Goal: Transaction & Acquisition: Purchase product/service

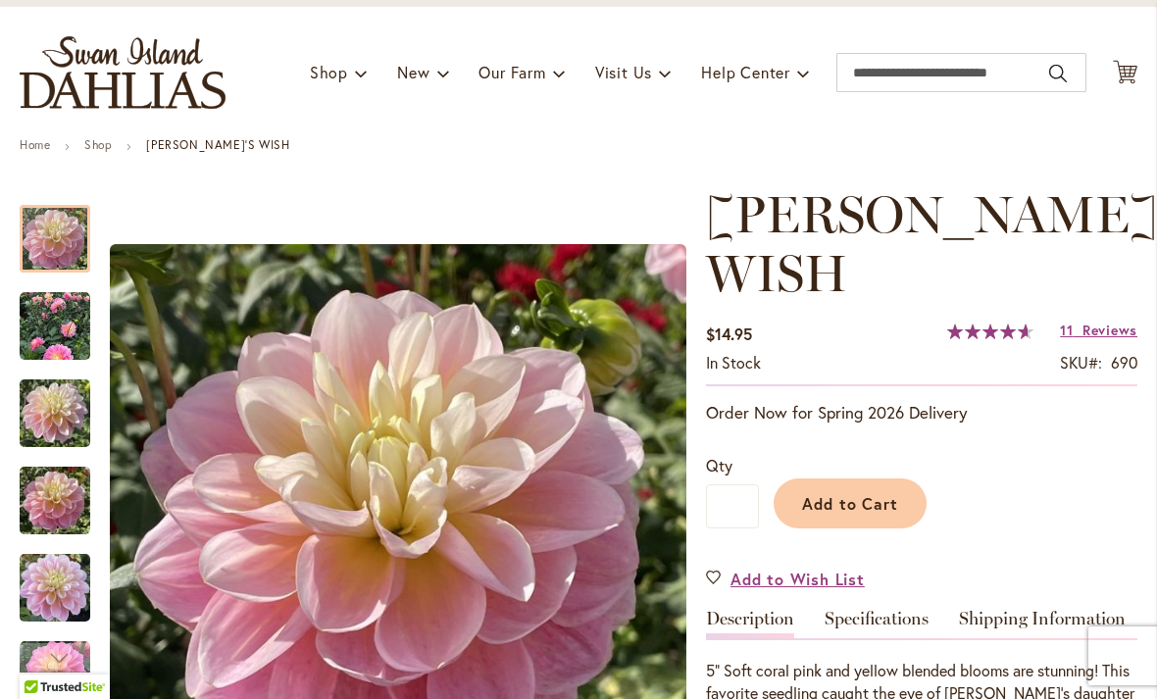
scroll to position [101, 0]
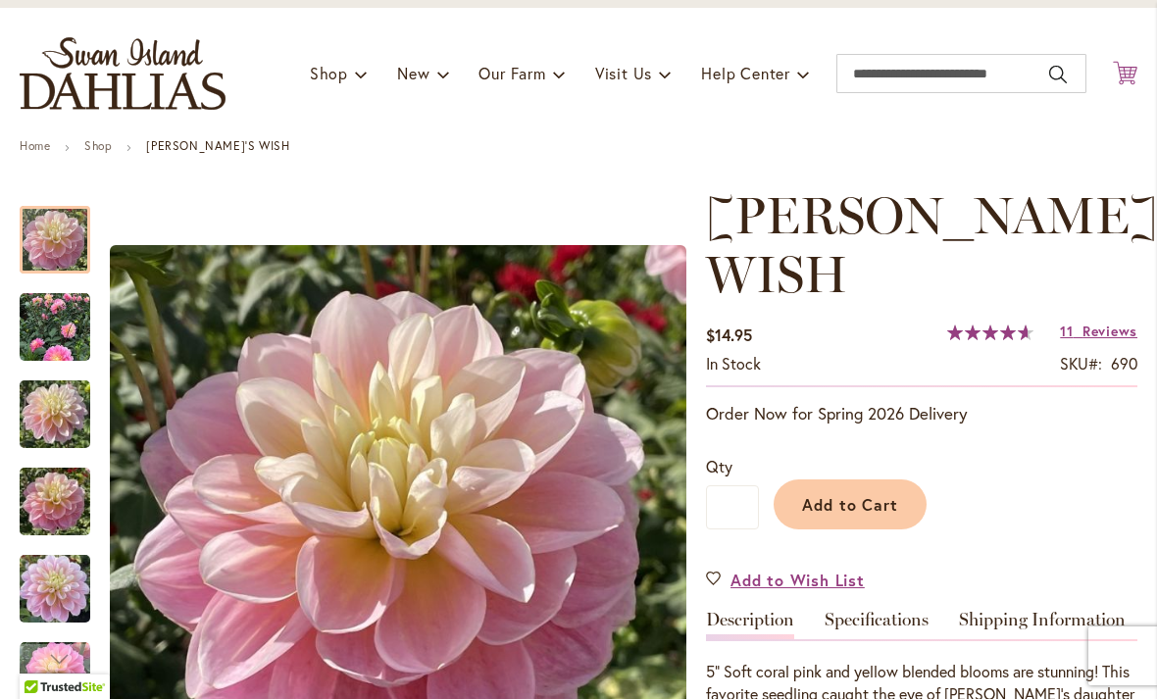
click at [1120, 65] on icon "Cart .cls-1 { fill: #231f20; }" at bounding box center [1125, 73] width 25 height 25
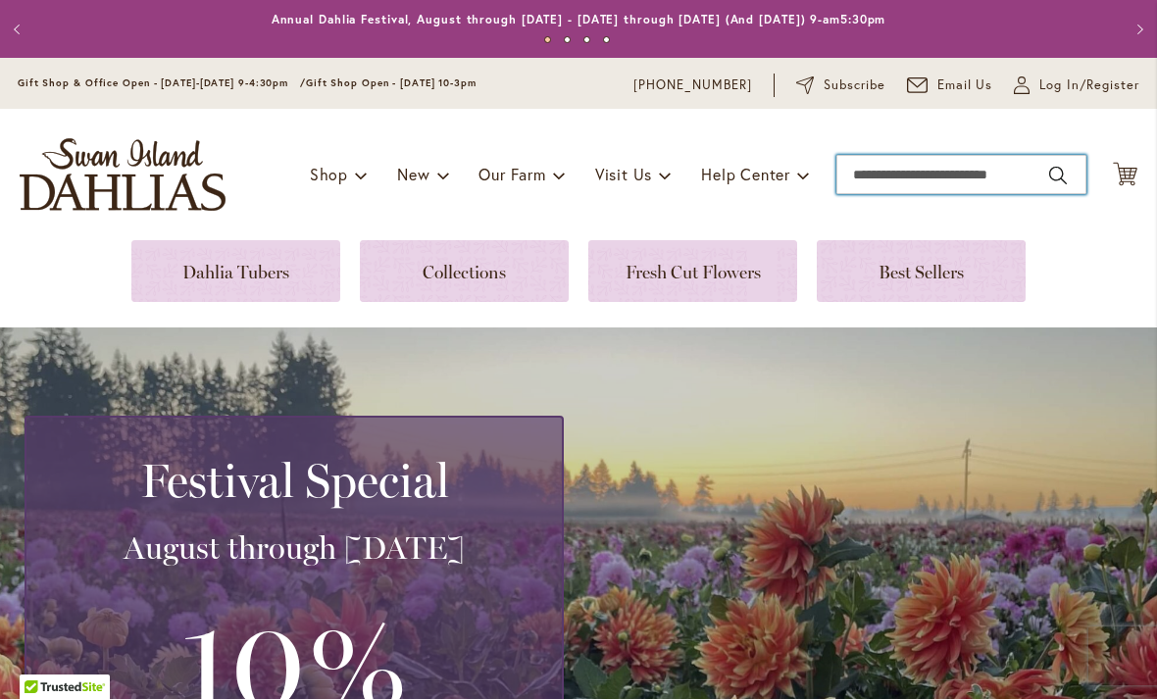
click at [941, 172] on input "Search" at bounding box center [961, 174] width 250 height 39
type input "******"
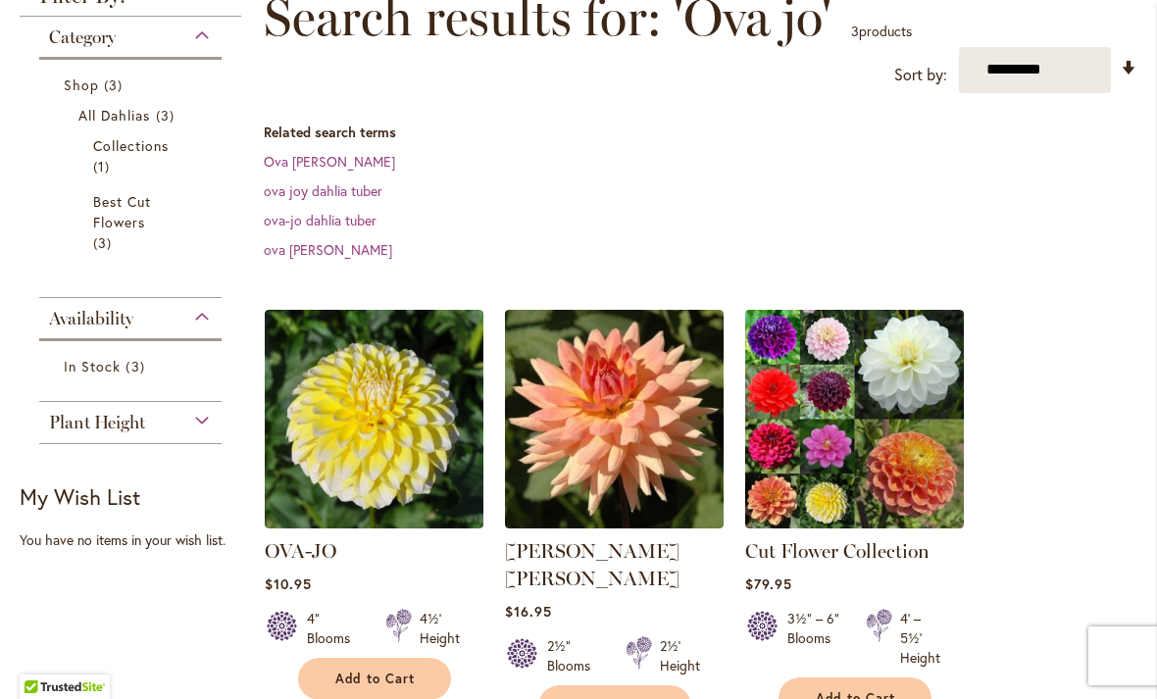
scroll to position [307, 0]
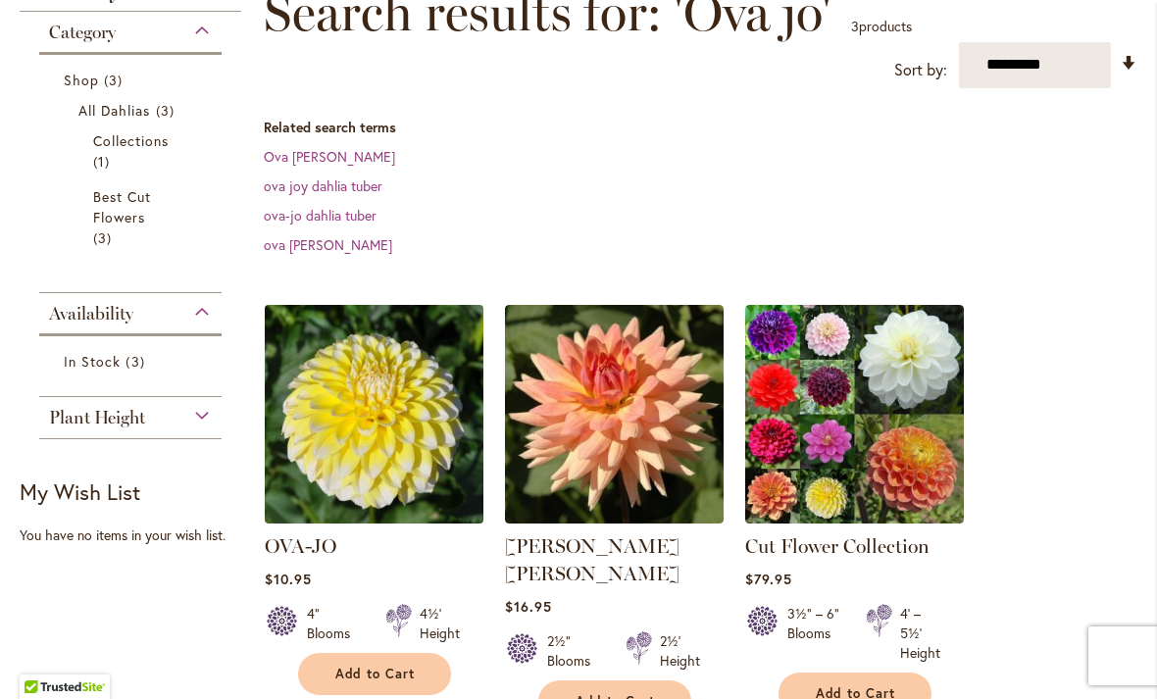
click at [338, 432] on img at bounding box center [373, 413] width 229 height 229
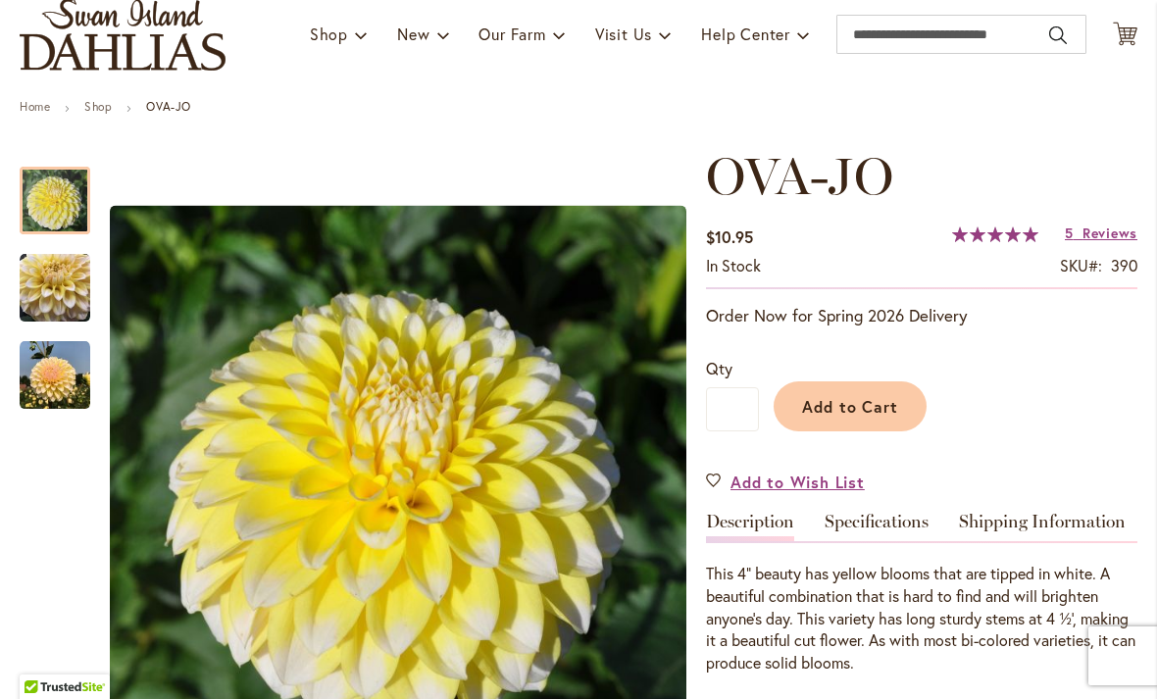
scroll to position [152, 0]
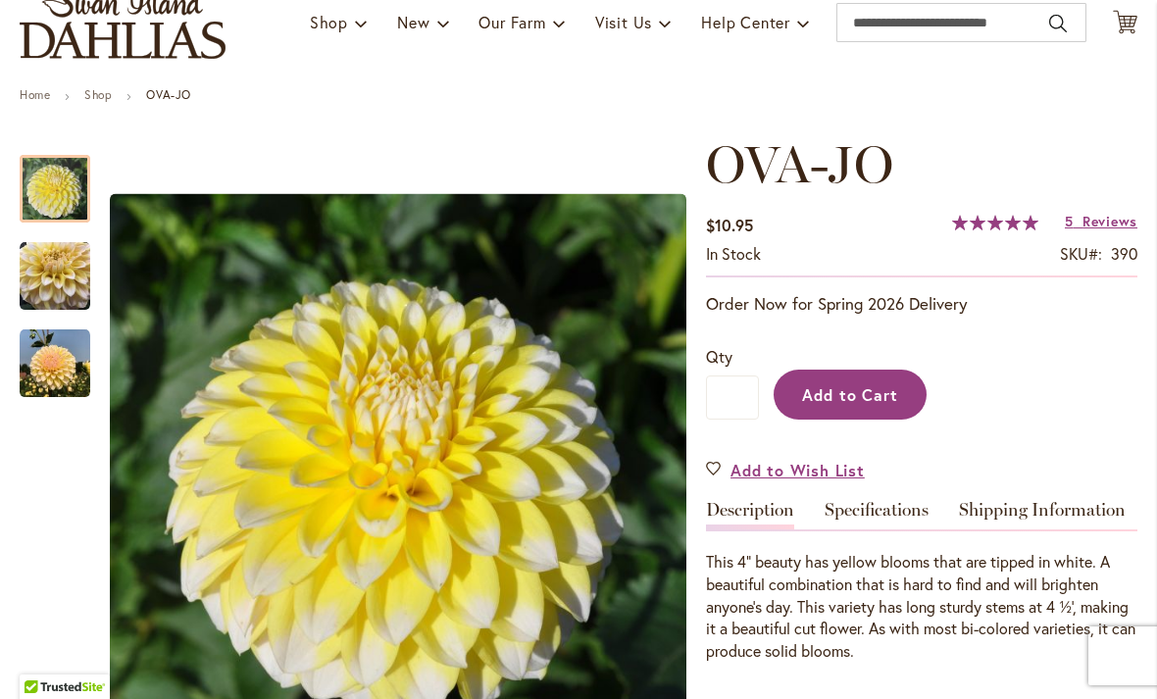
click at [839, 392] on span "Add to Cart" at bounding box center [850, 394] width 97 height 21
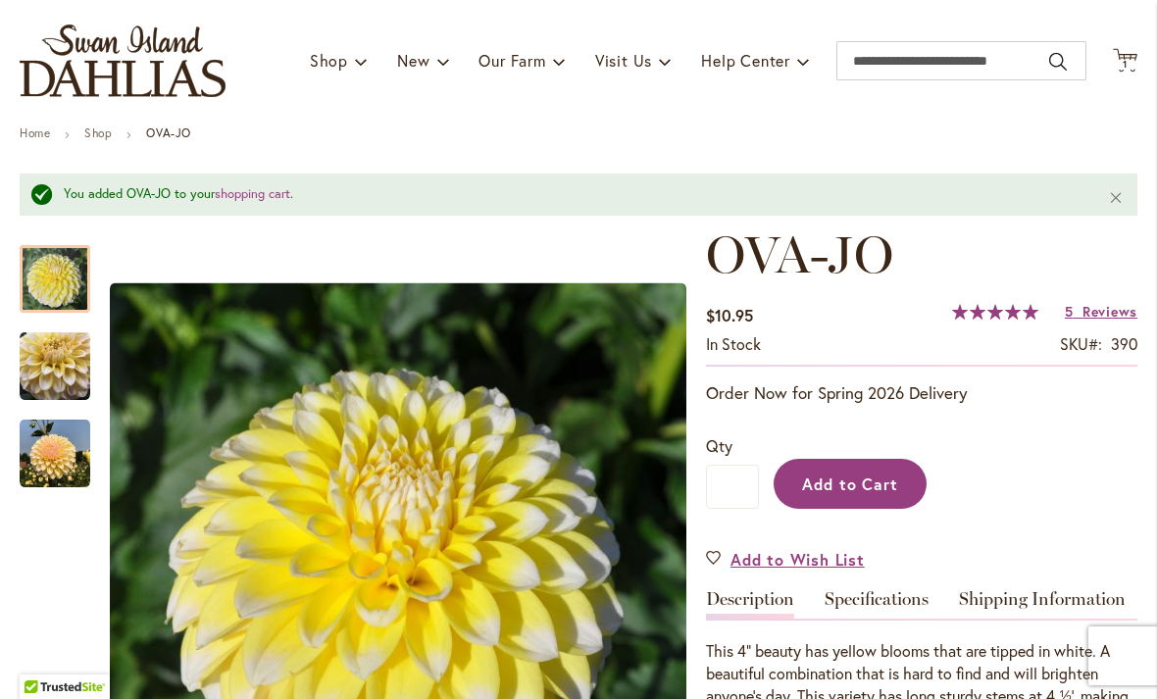
scroll to position [110, 0]
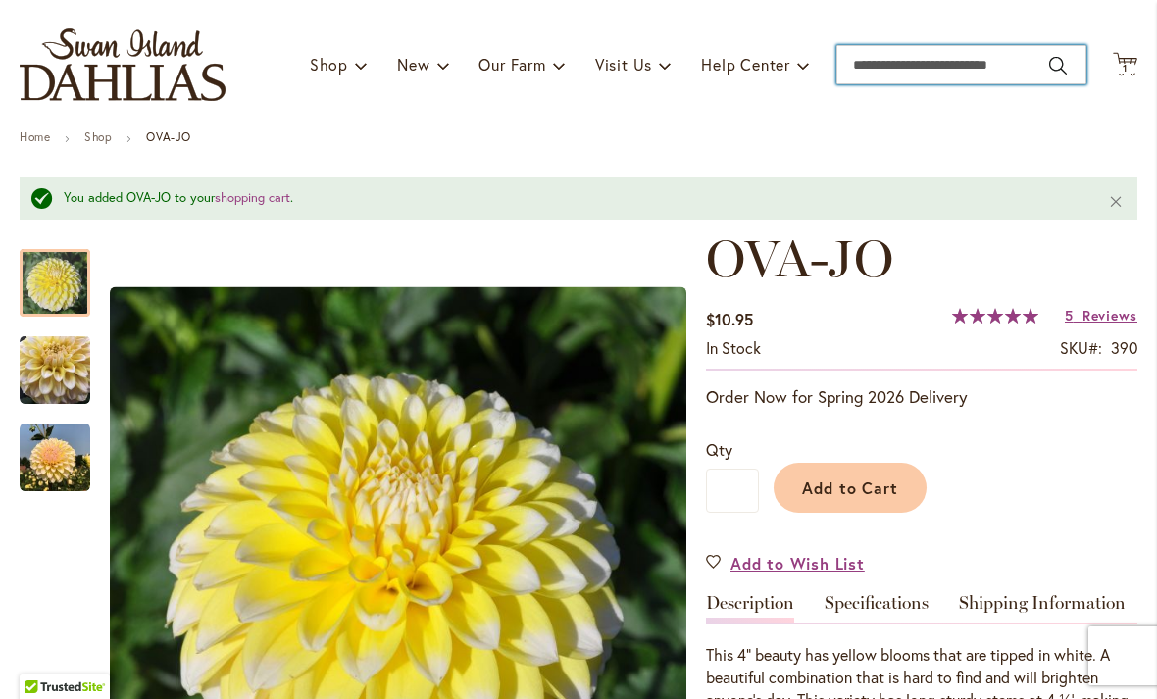
click at [898, 56] on input "Search" at bounding box center [961, 64] width 250 height 39
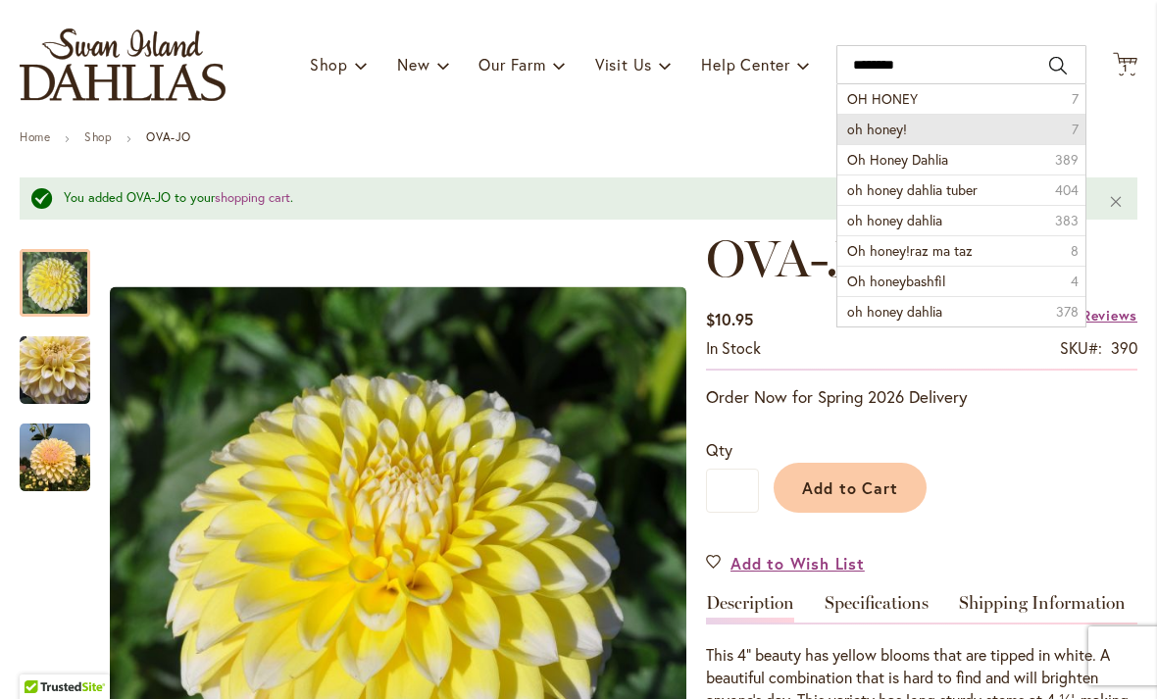
click at [911, 130] on li "oh honey! 7" at bounding box center [961, 129] width 248 height 30
type input "*********"
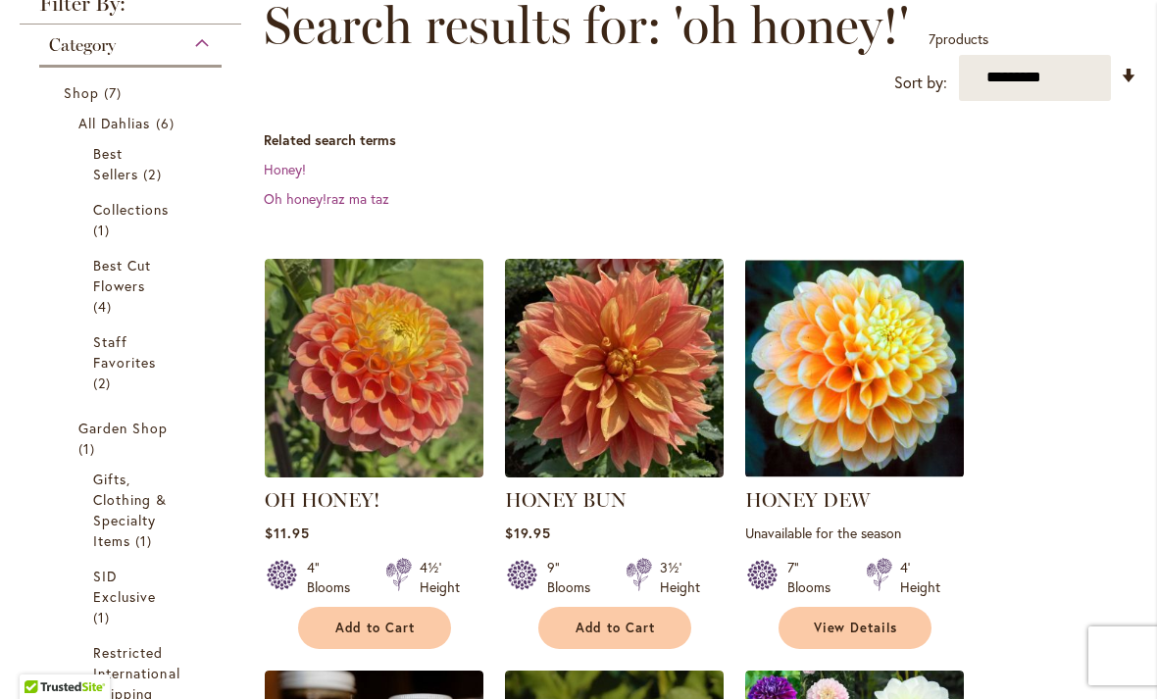
scroll to position [304, 0]
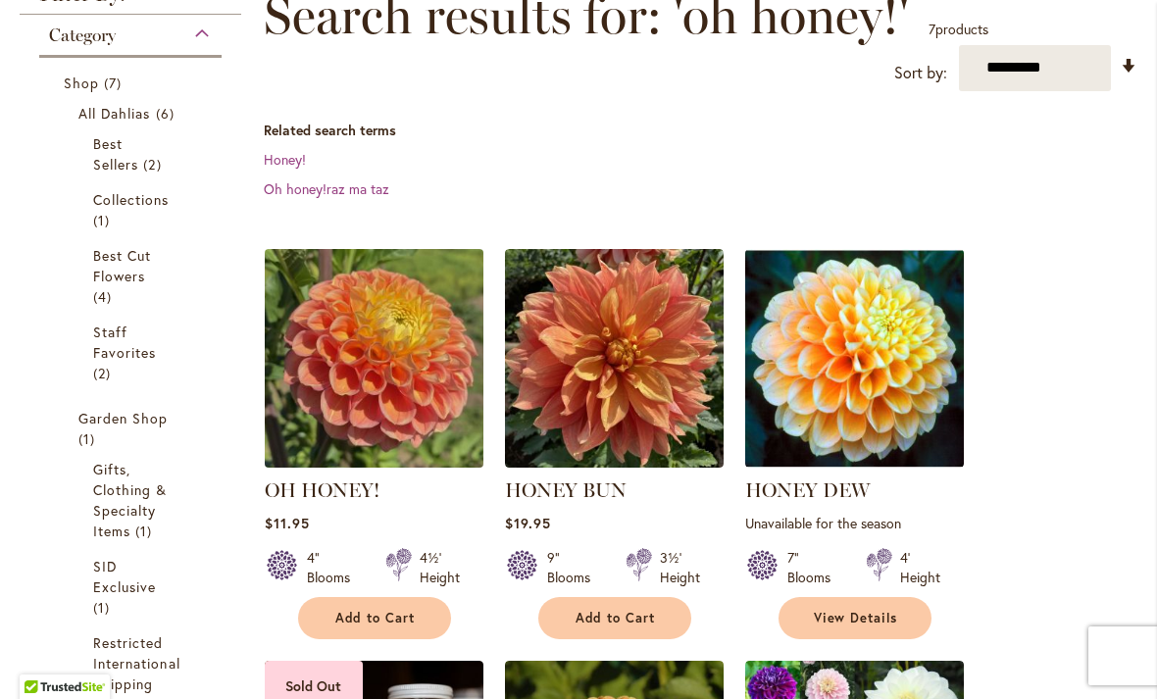
click at [372, 355] on img at bounding box center [373, 357] width 229 height 229
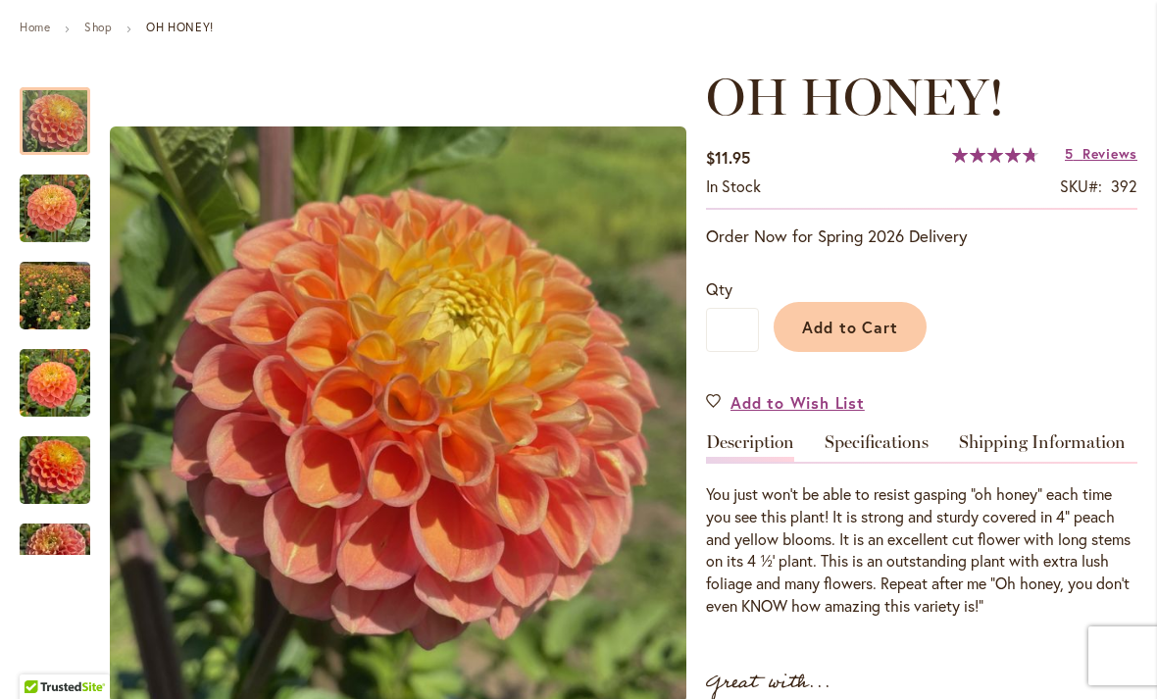
scroll to position [221, 0]
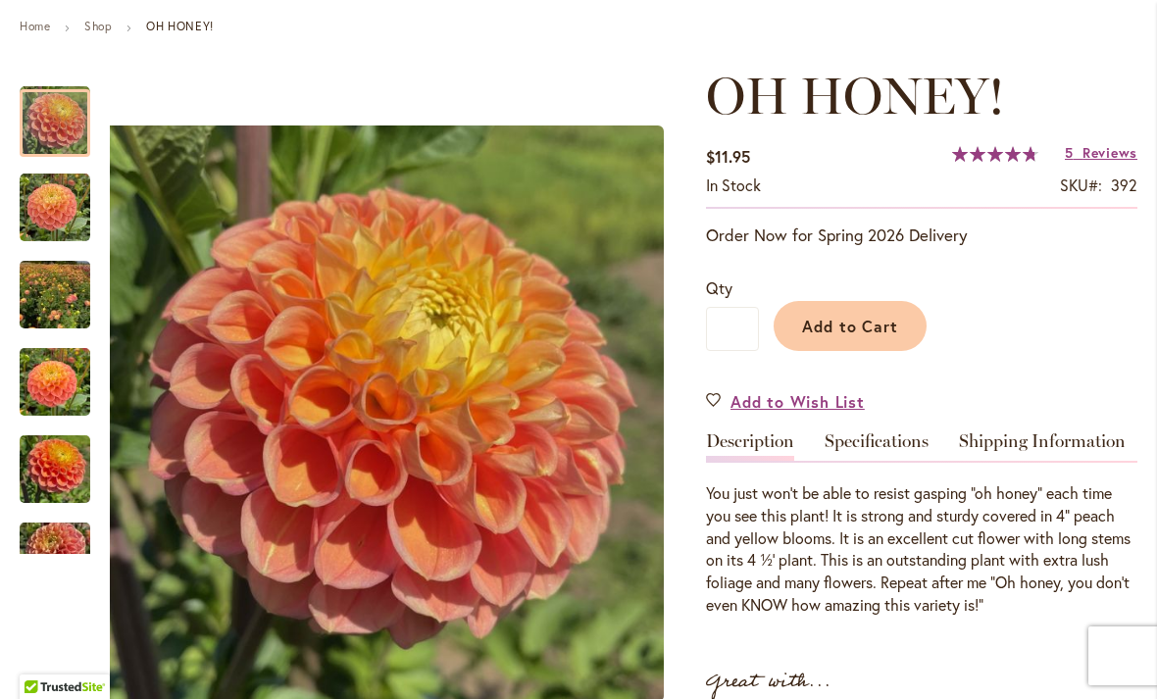
click at [51, 202] on img "Oh Honey!" at bounding box center [55, 208] width 71 height 71
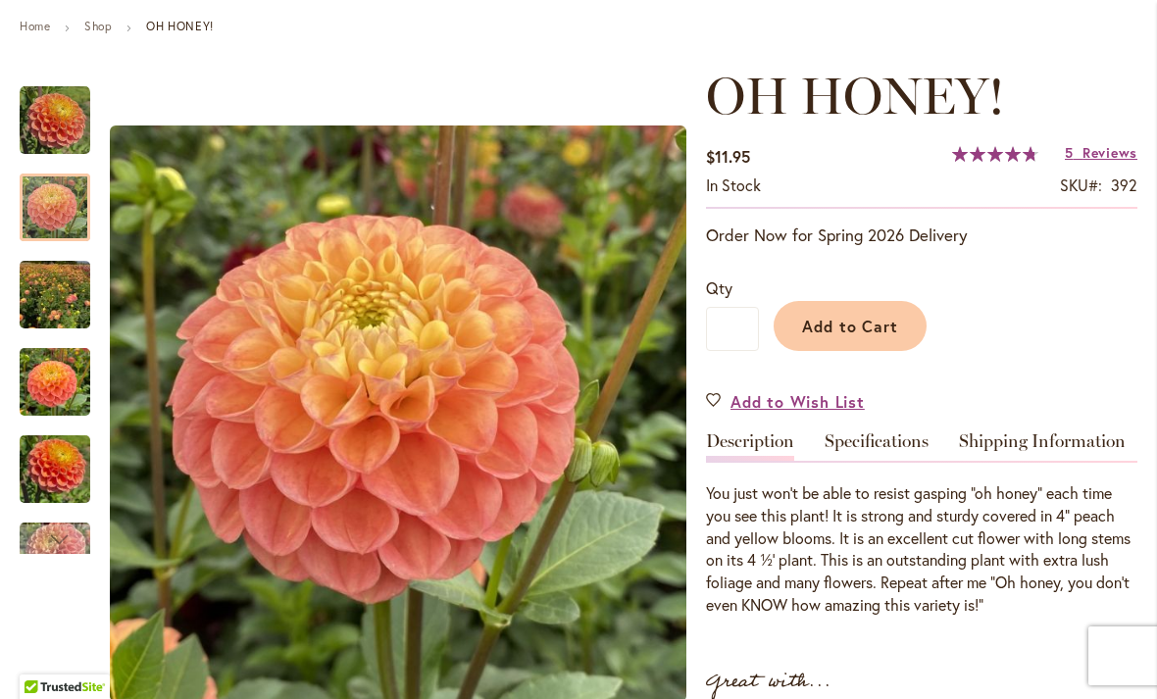
click at [54, 291] on img "Oh Honey!" at bounding box center [55, 295] width 71 height 94
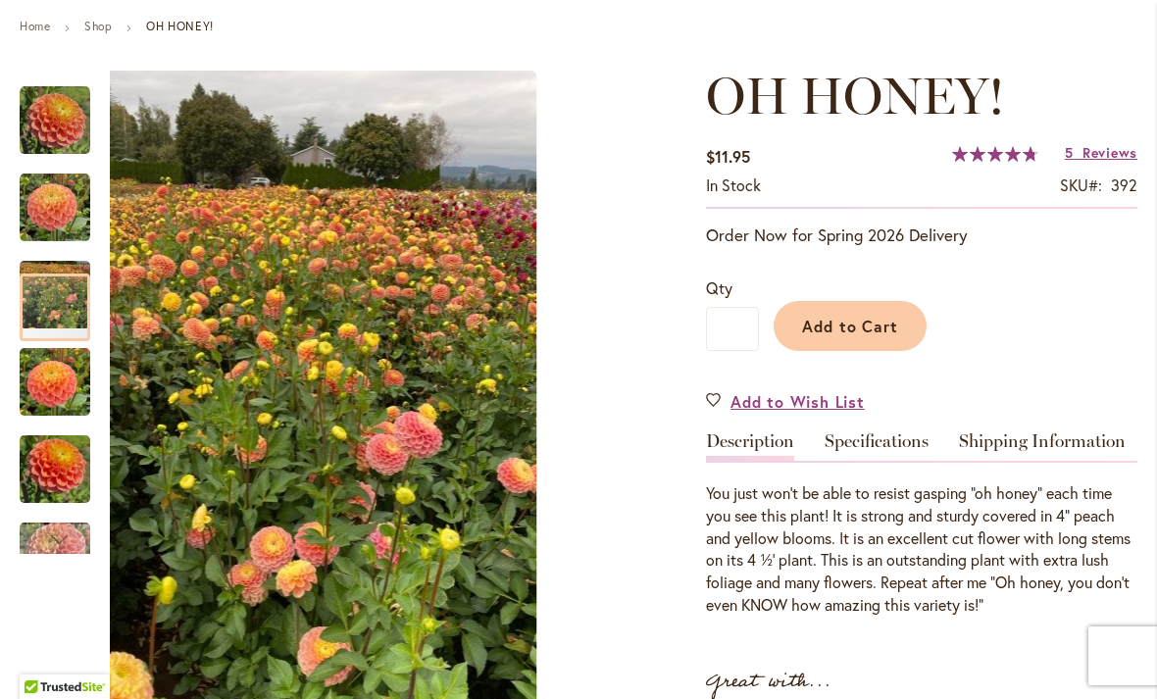
click at [54, 369] on img "Oh Honey!" at bounding box center [55, 382] width 71 height 94
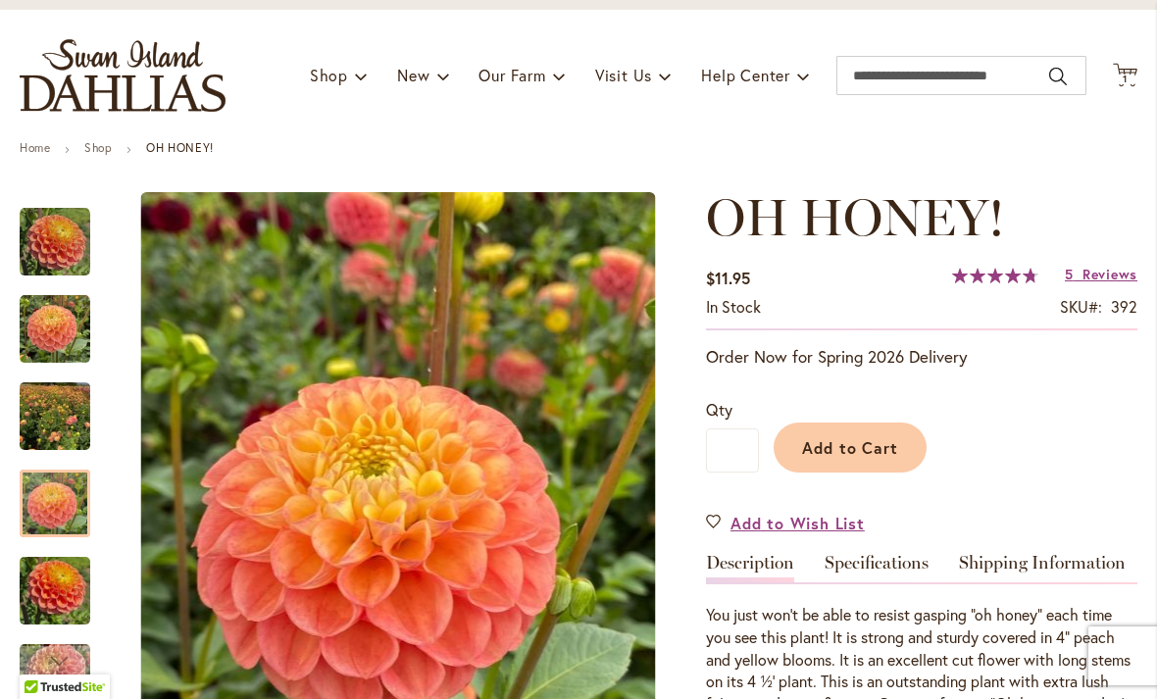
scroll to position [100, 0]
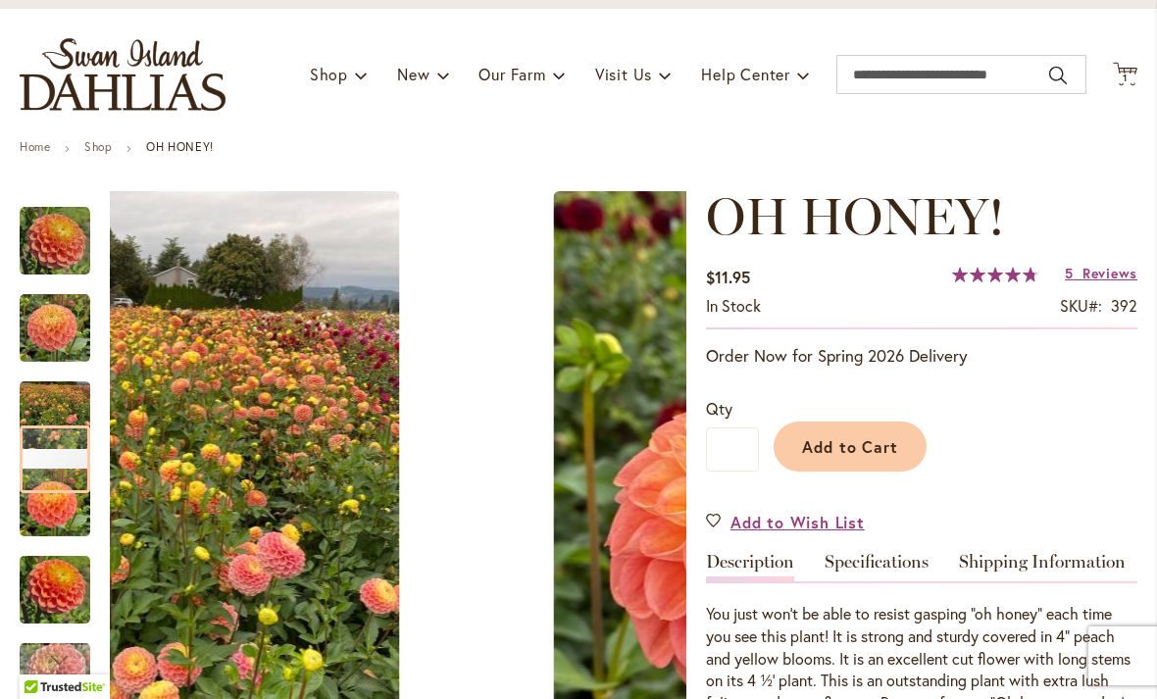
click at [66, 235] on img "Oh Honey!" at bounding box center [55, 241] width 71 height 71
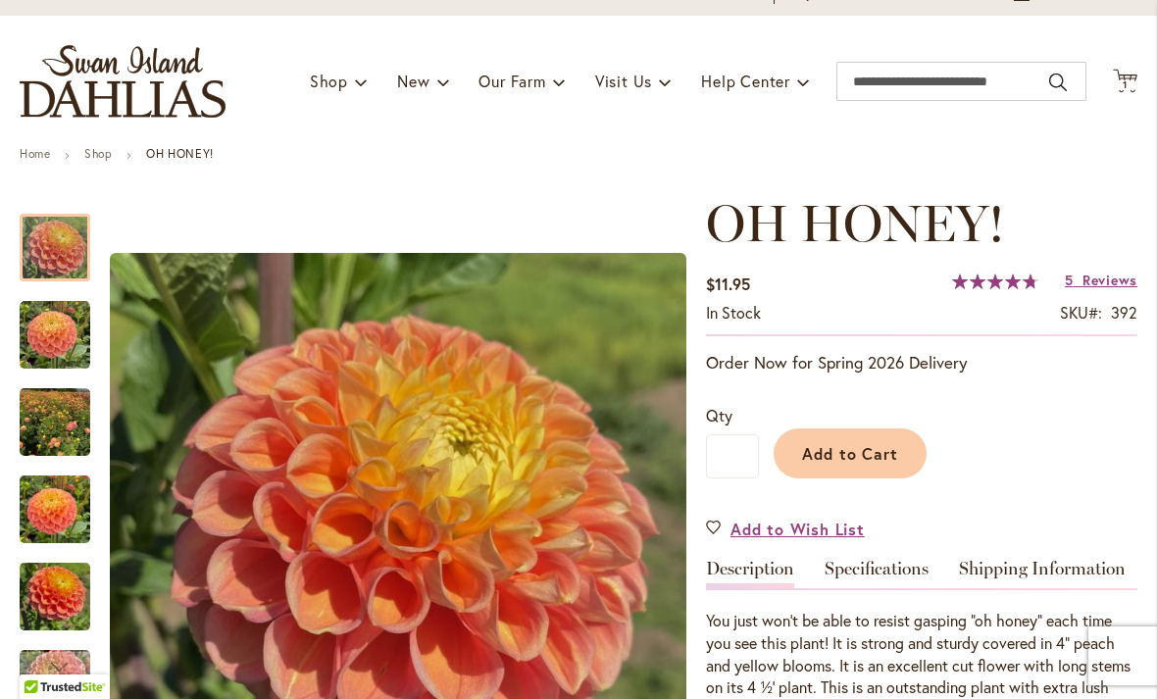
scroll to position [91, 0]
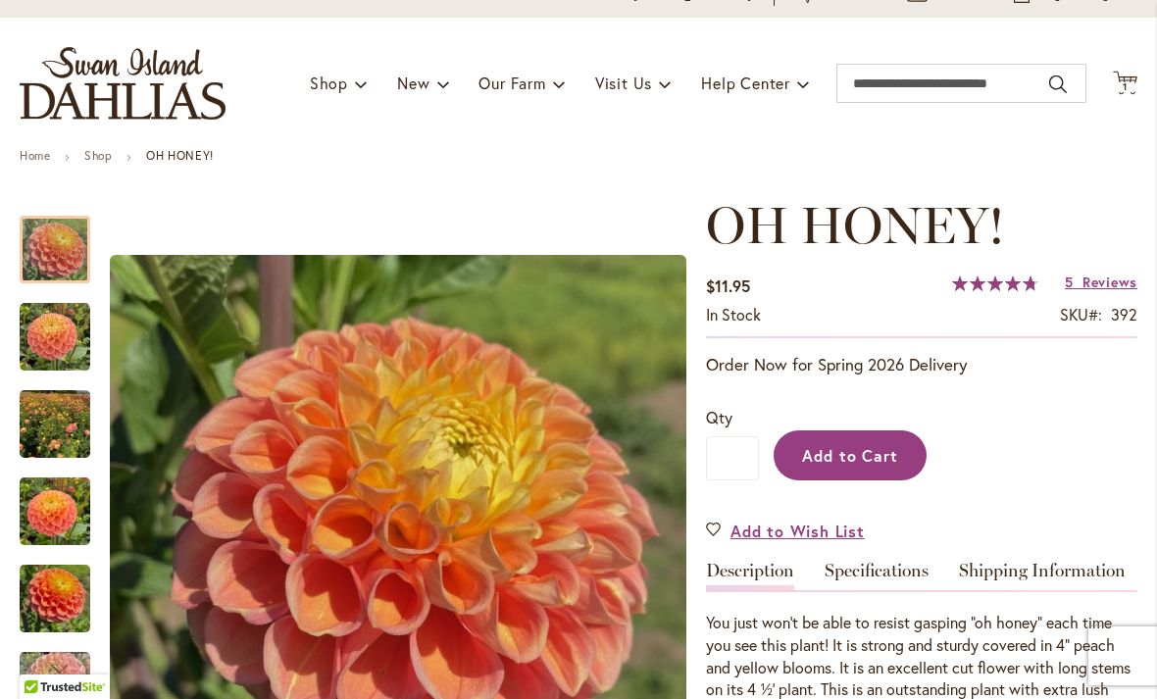
click at [841, 449] on span "Add to Cart" at bounding box center [850, 455] width 97 height 21
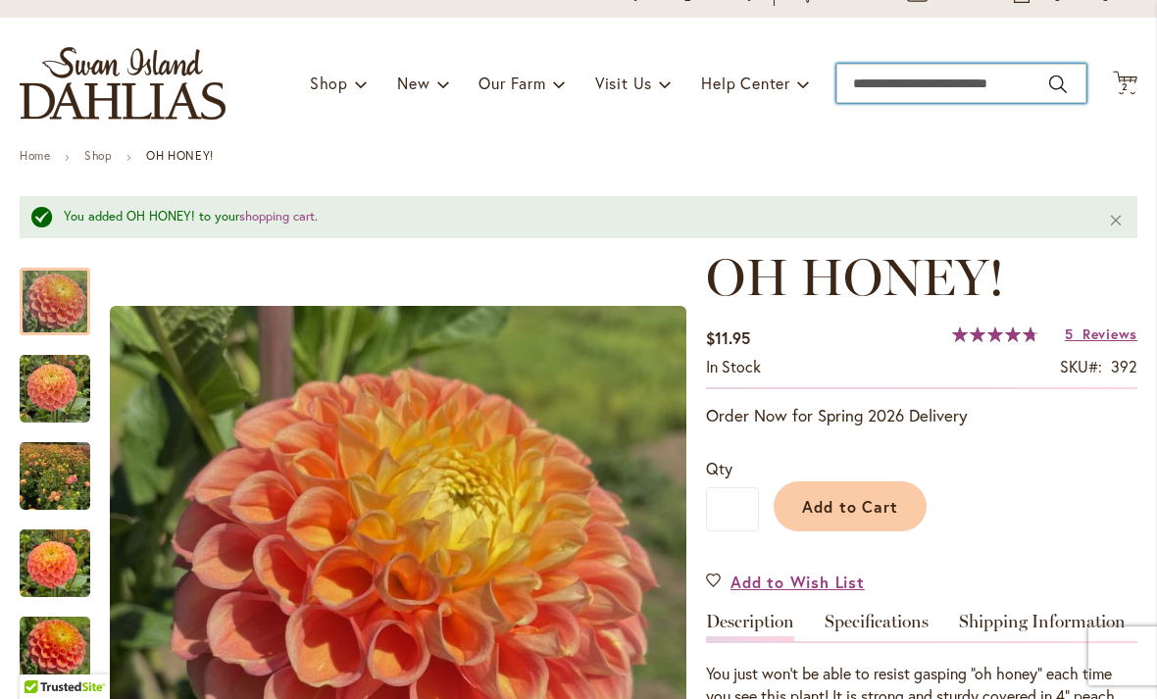
click at [905, 88] on input "Search" at bounding box center [961, 83] width 250 height 39
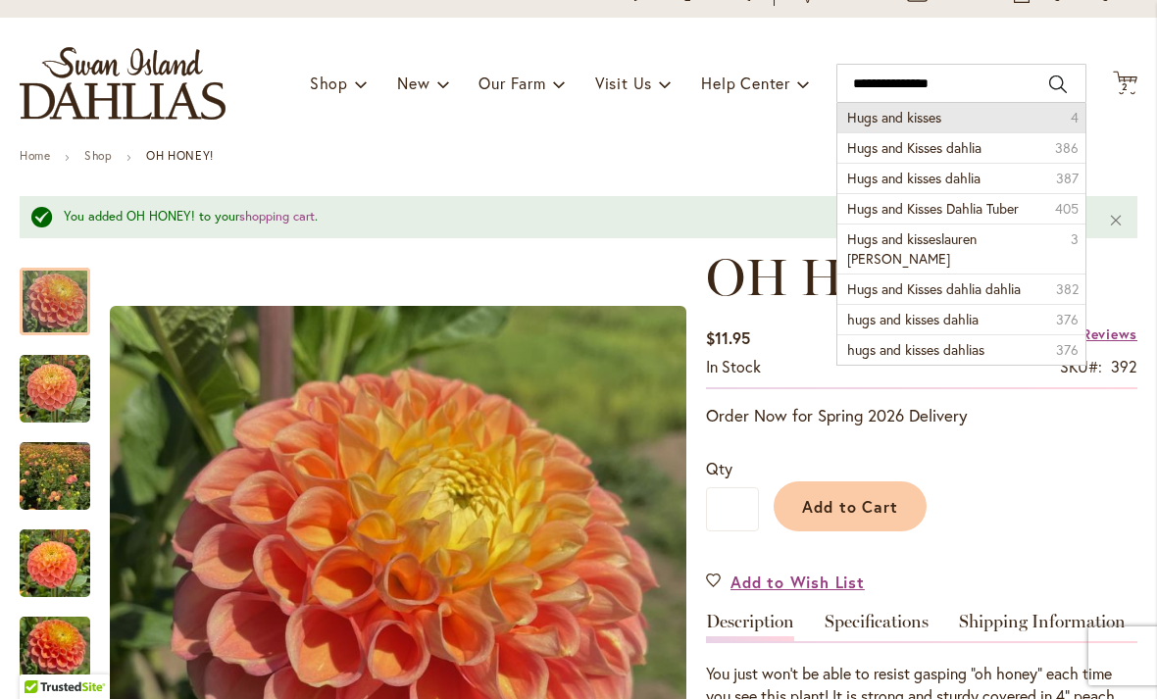
click at [935, 126] on li "Hugs and kisses 4" at bounding box center [961, 117] width 248 height 29
type input "**********"
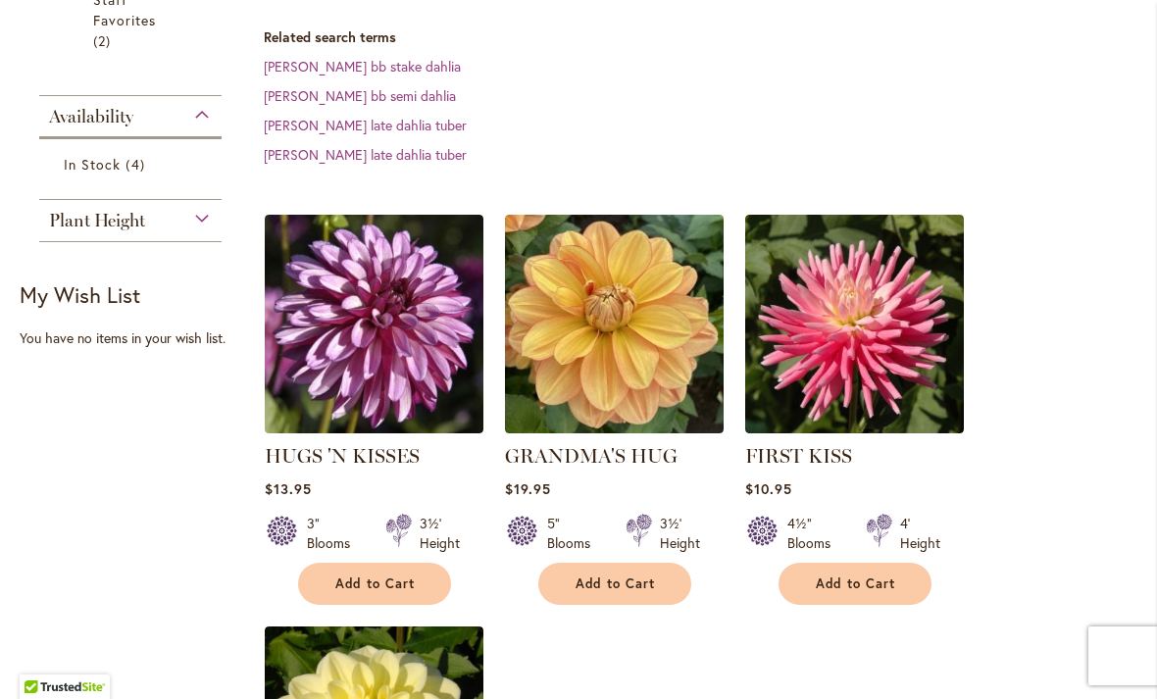
scroll to position [531, 0]
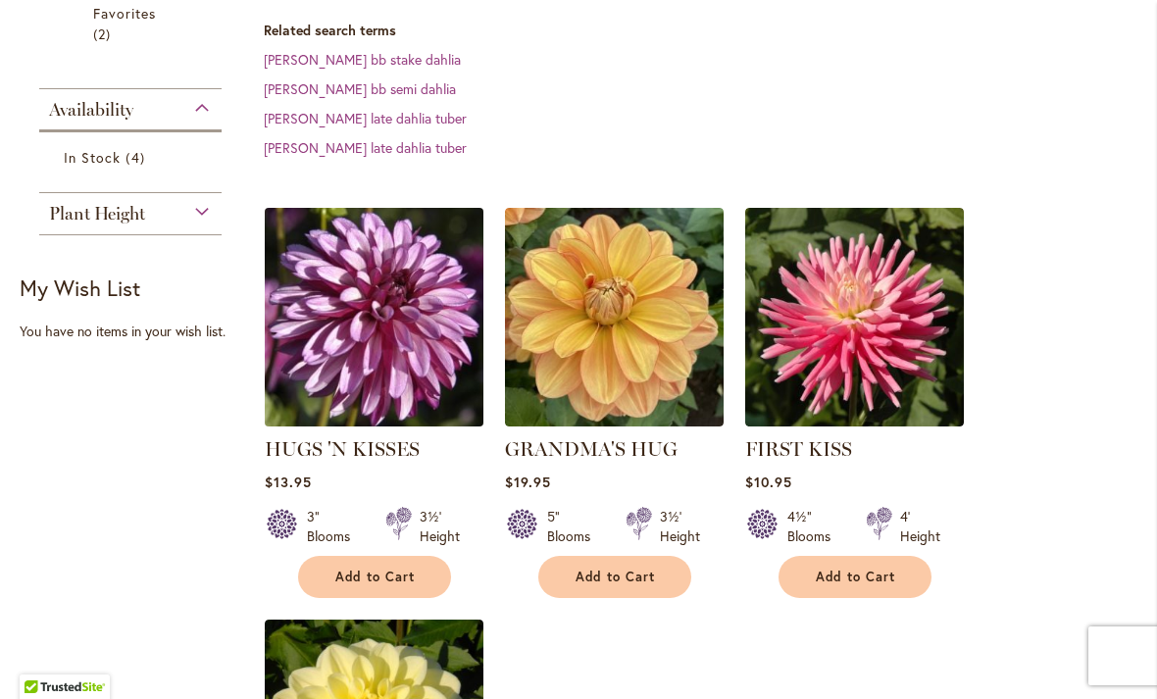
click at [359, 326] on img at bounding box center [373, 316] width 229 height 229
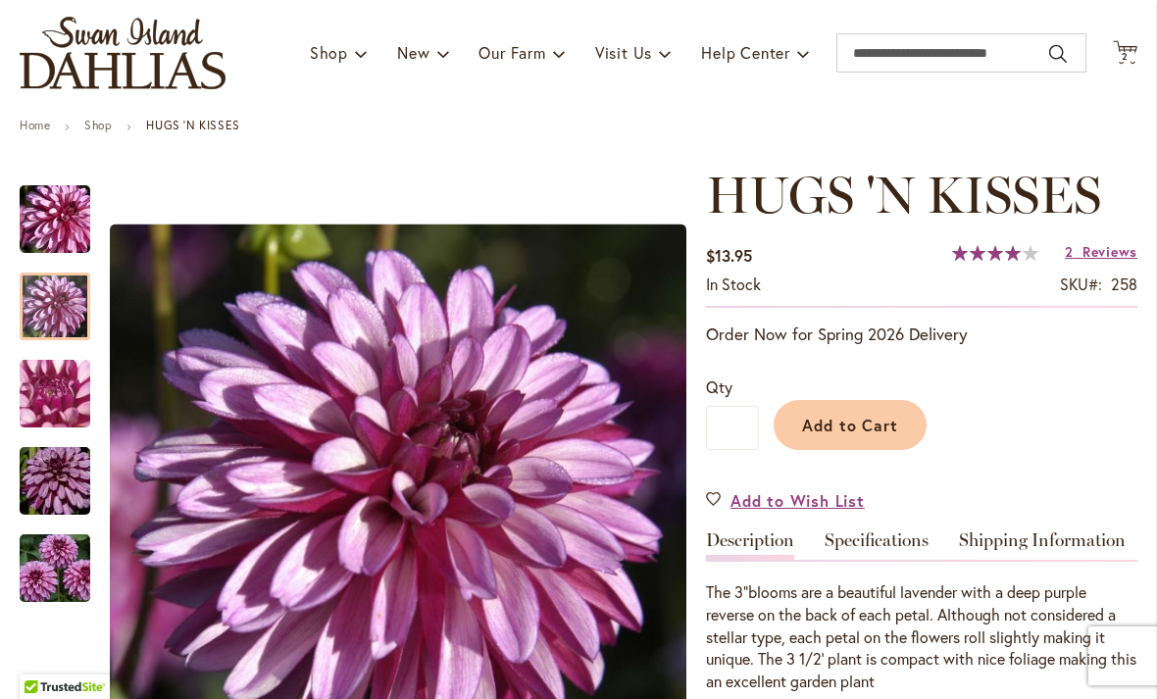
scroll to position [111, 0]
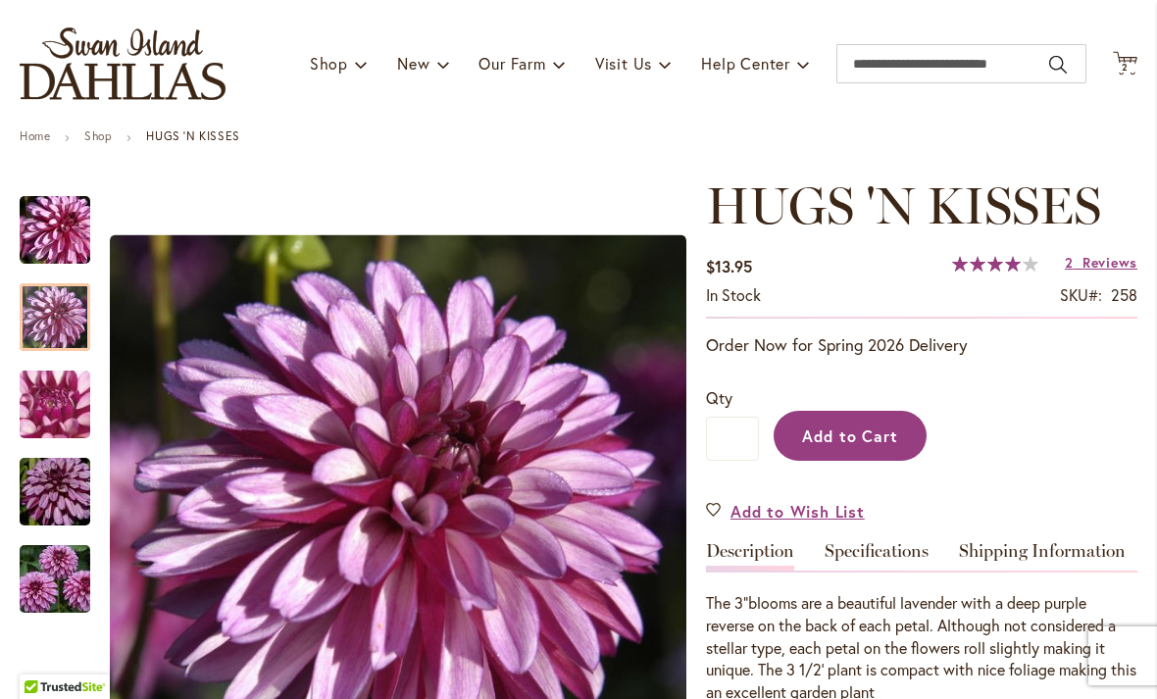
click at [873, 413] on button "Add to Cart" at bounding box center [850, 436] width 153 height 50
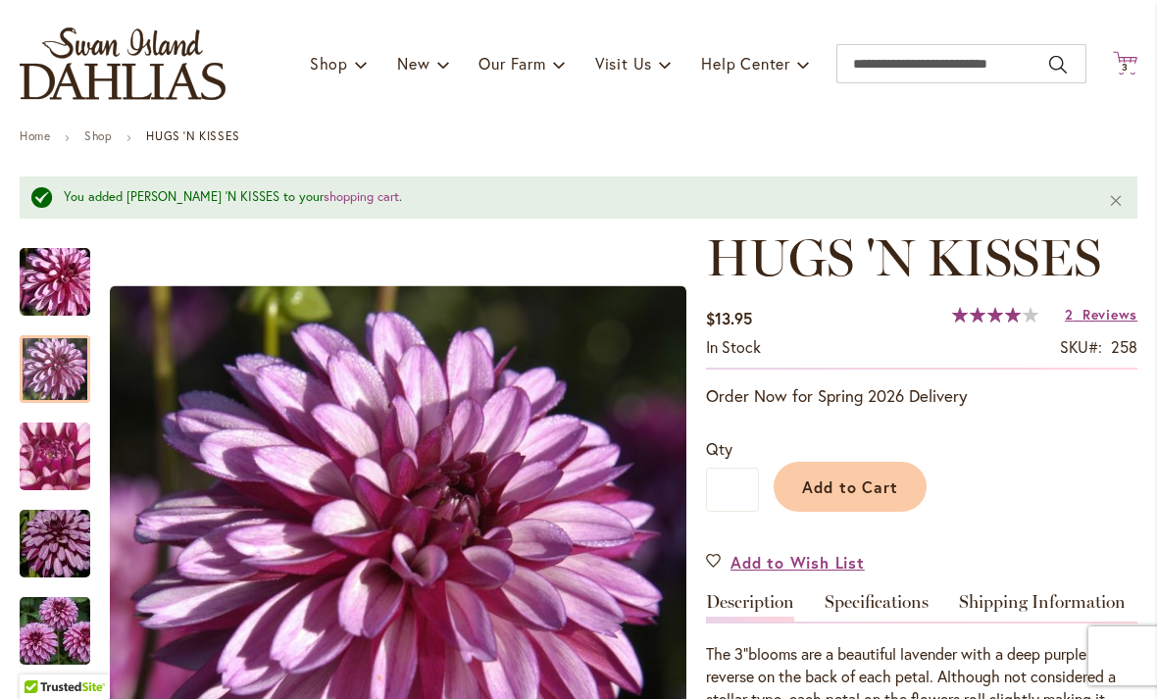
click at [1130, 64] on span "3 3 items" at bounding box center [1126, 68] width 20 height 10
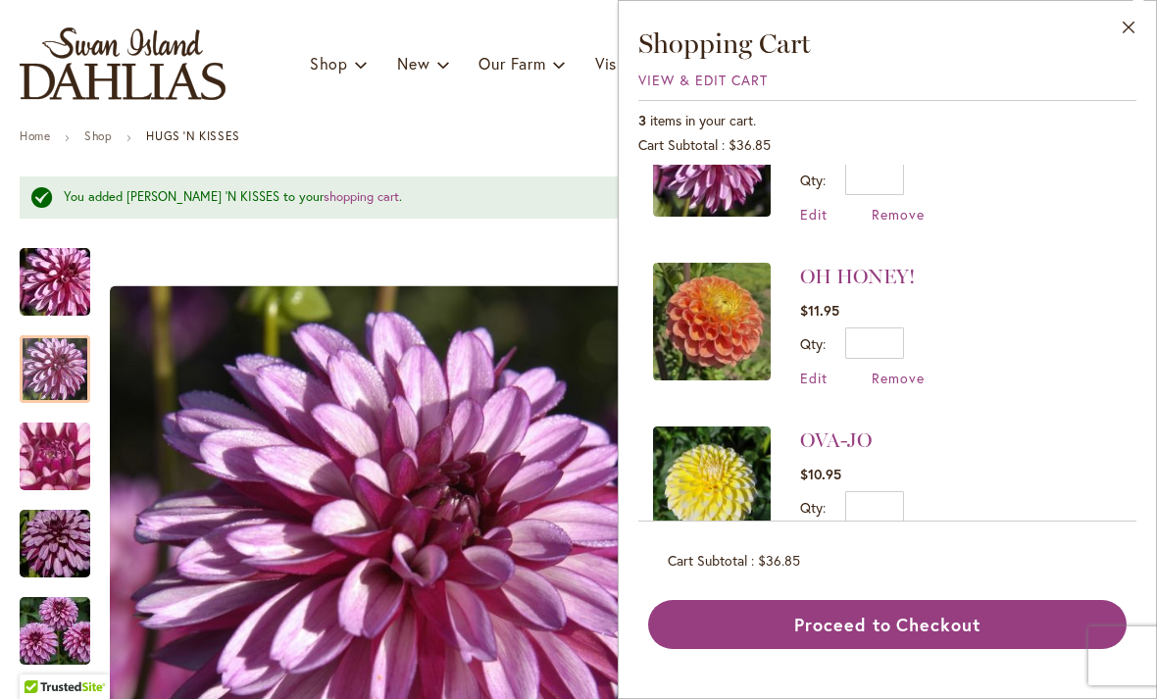
scroll to position [79, 0]
click at [458, 114] on div "Toggle Nav Shop Dahlia Tubers Collections Fresh Cut Dahlias Gardening Supplies …" at bounding box center [578, 63] width 1157 height 131
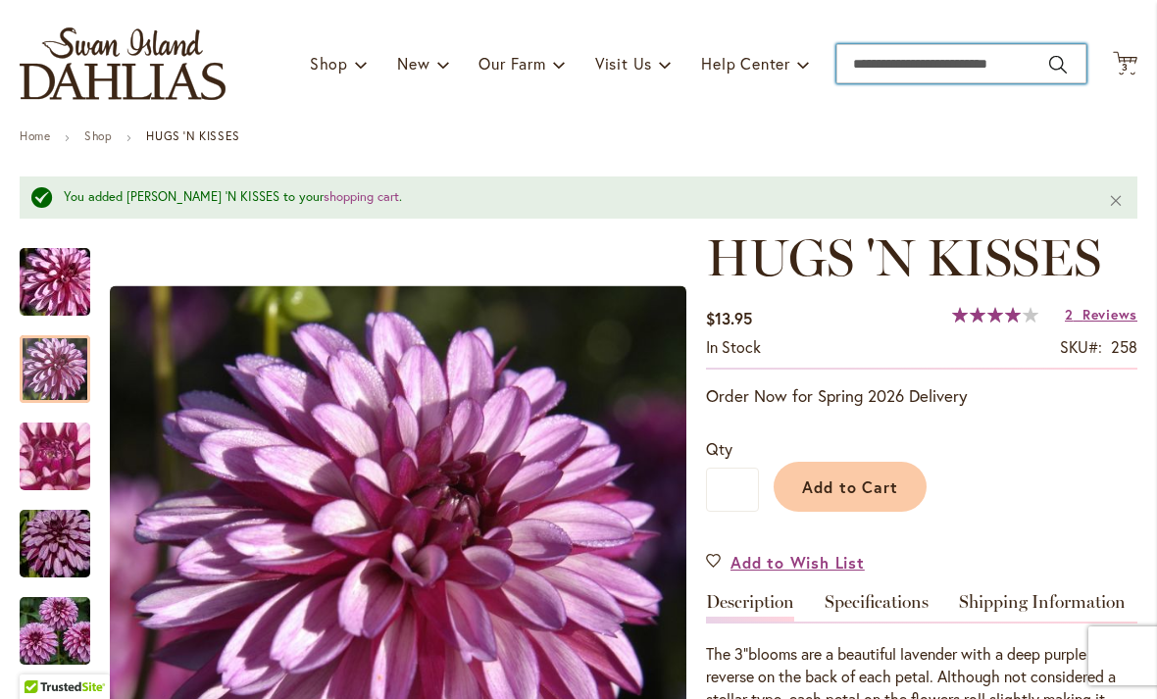
click at [901, 62] on input "Search" at bounding box center [961, 63] width 250 height 39
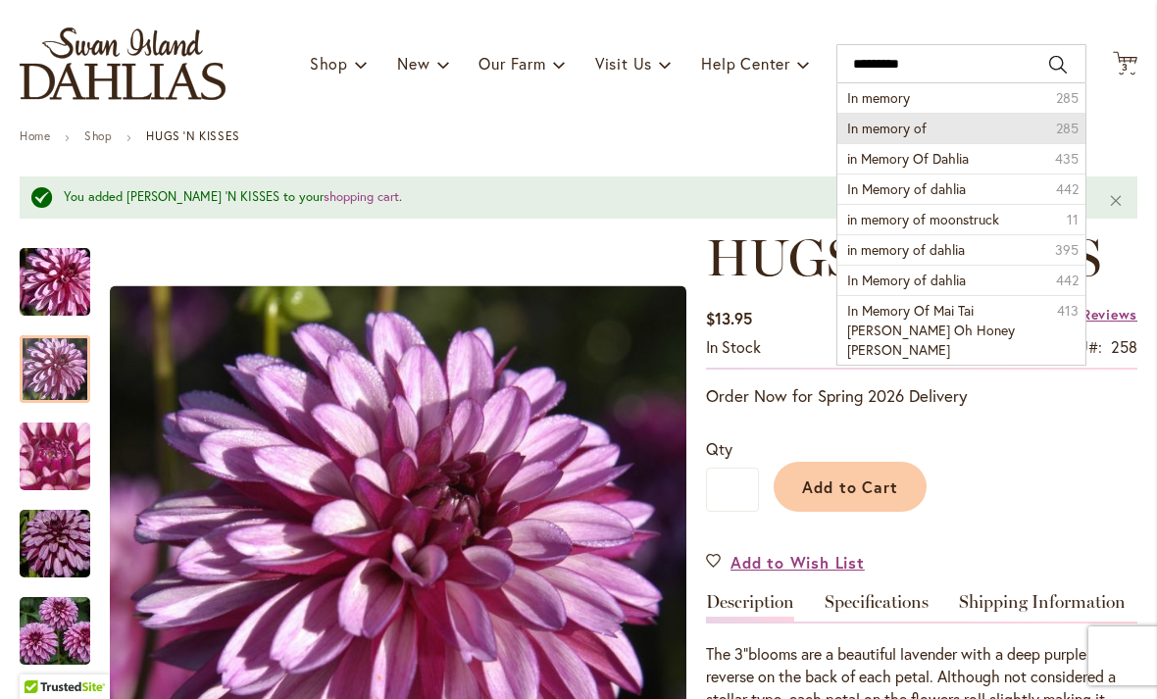
click at [960, 131] on li "In memory of 285" at bounding box center [961, 128] width 248 height 30
type input "**********"
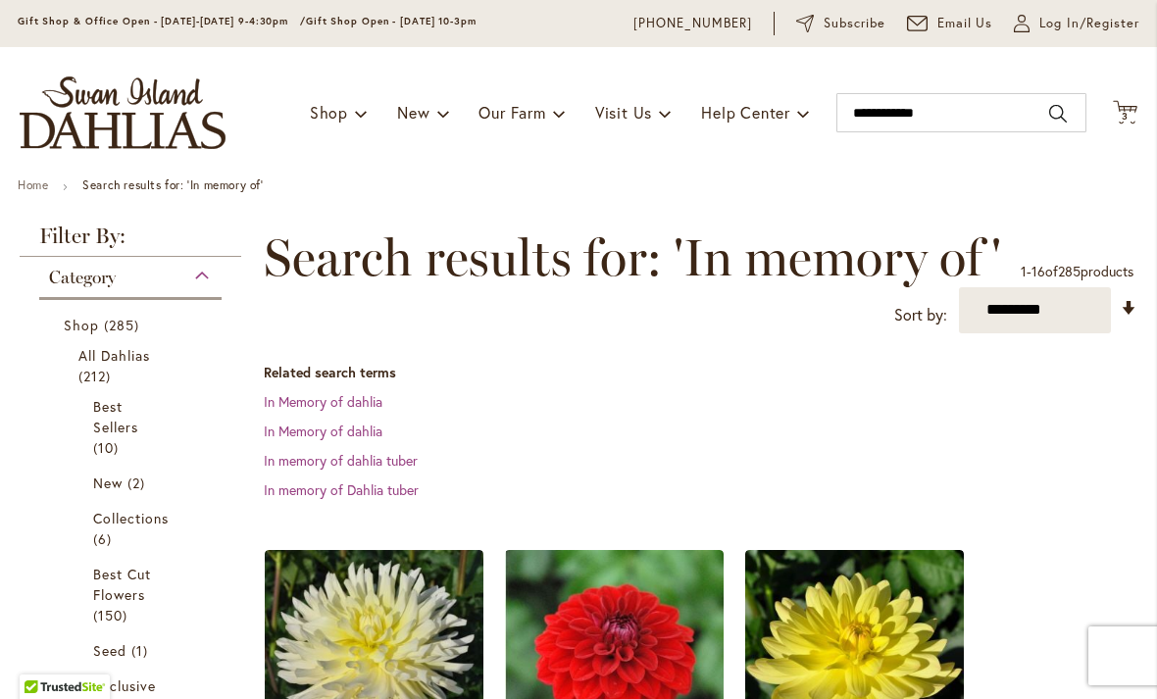
scroll to position [56, 0]
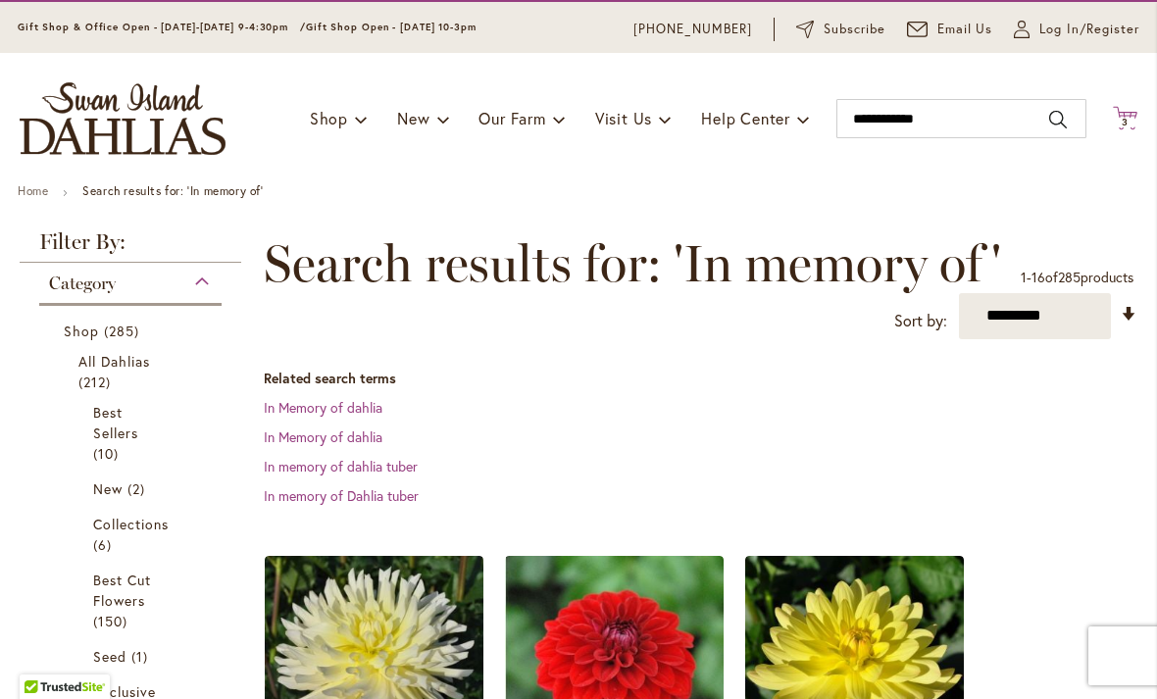
click at [1126, 121] on span "3" at bounding box center [1125, 122] width 7 height 13
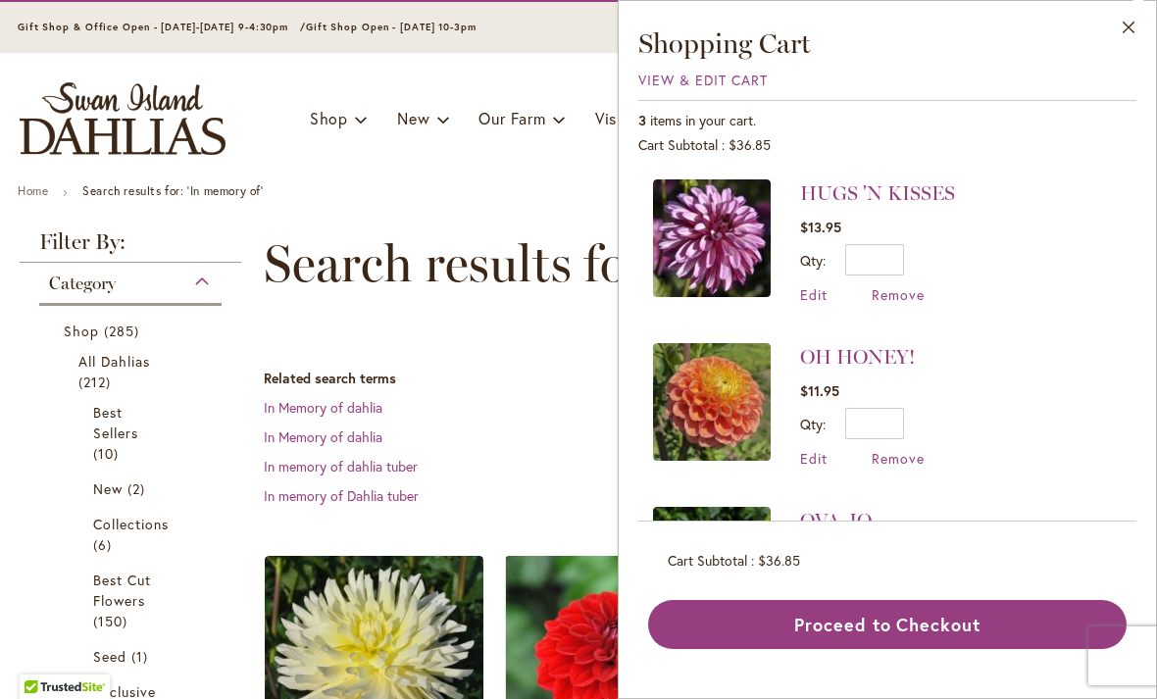
scroll to position [0, 0]
click at [1129, 19] on button "Close" at bounding box center [1129, 32] width 54 height 62
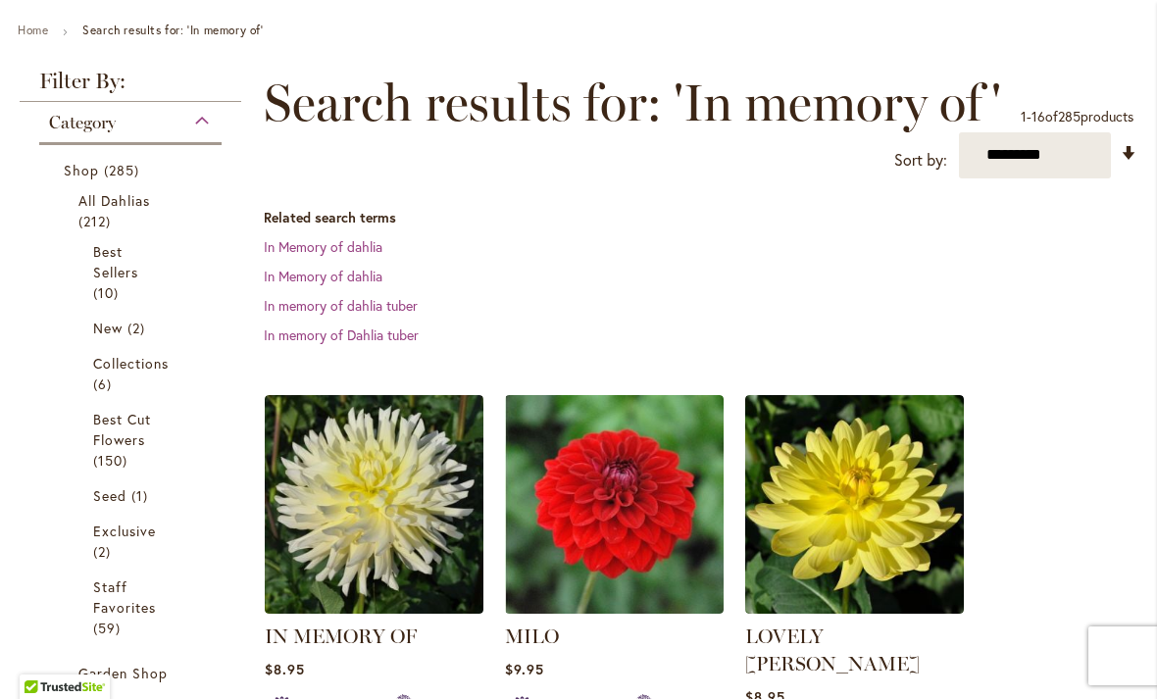
scroll to position [218, 0]
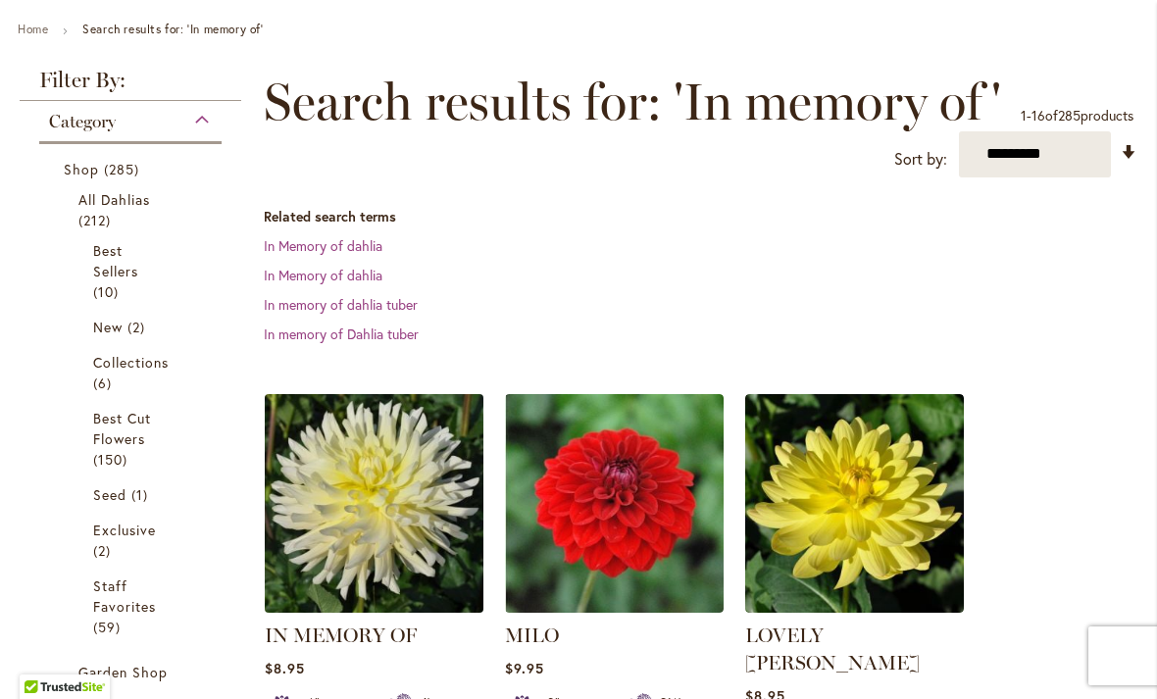
click at [355, 529] on img at bounding box center [373, 502] width 229 height 229
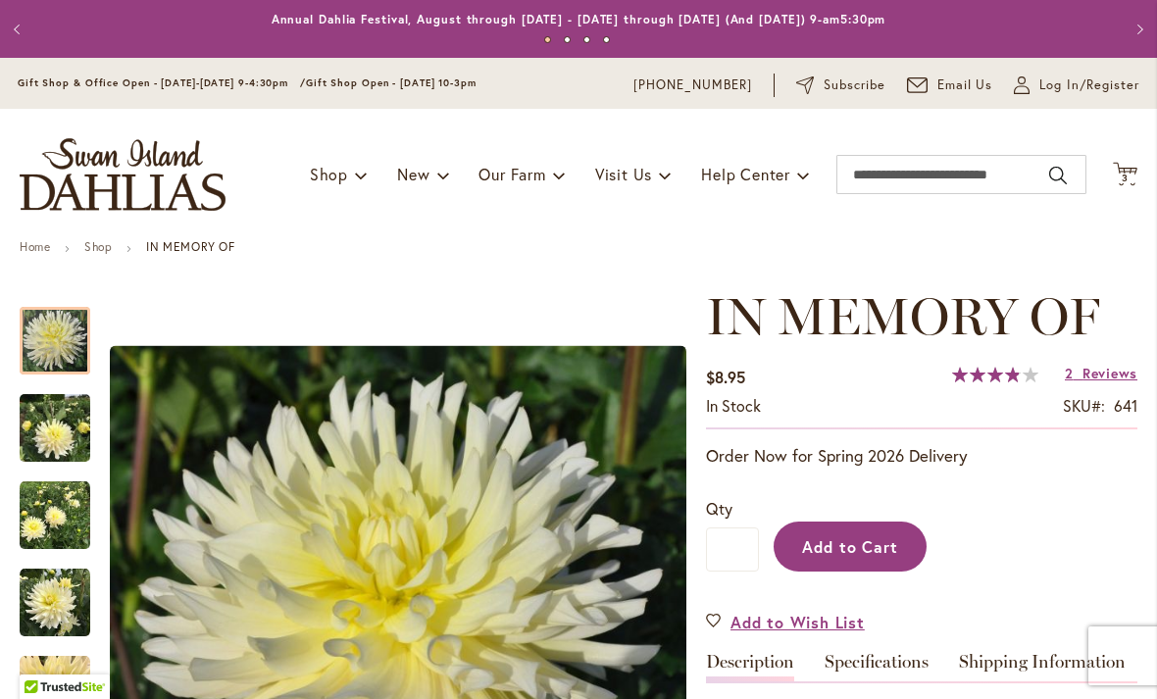
click at [863, 536] on span "Add to Cart" at bounding box center [850, 546] width 97 height 21
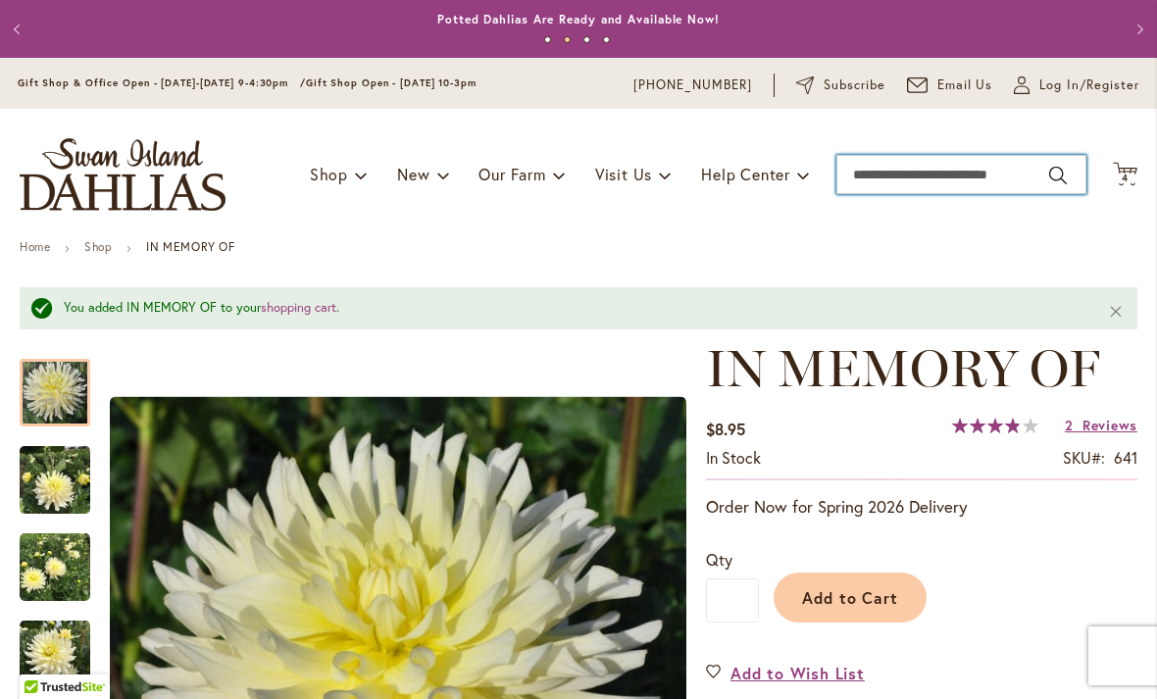
click at [921, 176] on input "Search" at bounding box center [961, 174] width 250 height 39
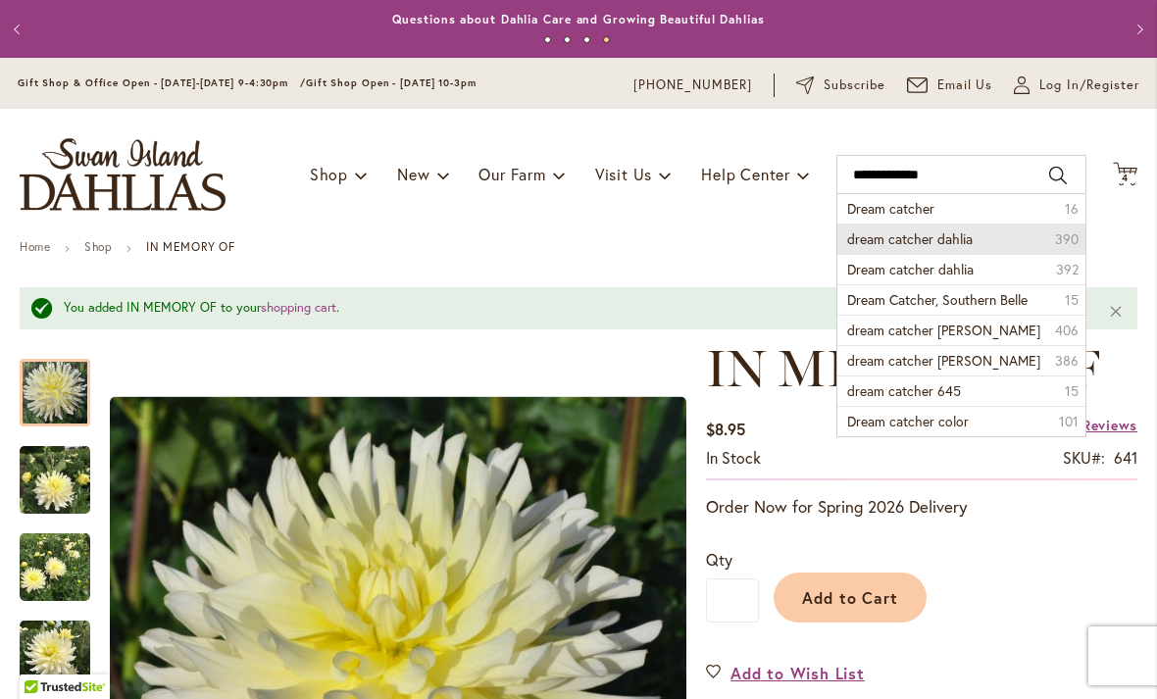
click at [967, 238] on span "dream catcher dahlia" at bounding box center [910, 238] width 126 height 19
type input "**********"
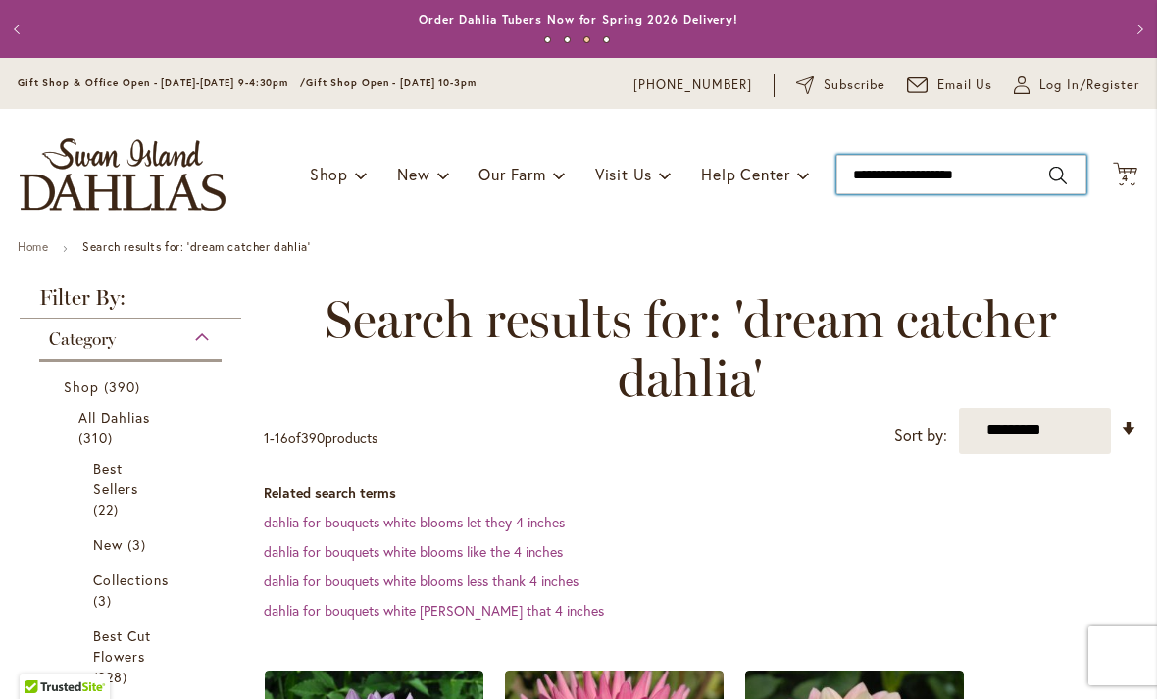
click at [1028, 174] on input "**********" at bounding box center [961, 174] width 250 height 39
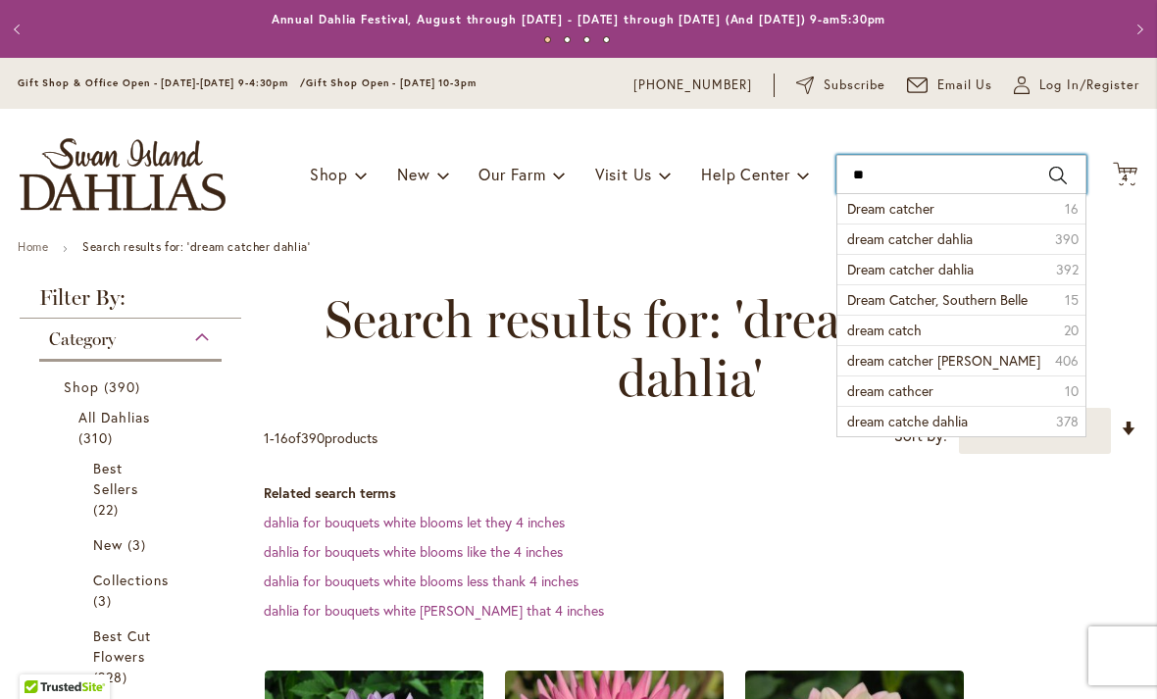
type input "*"
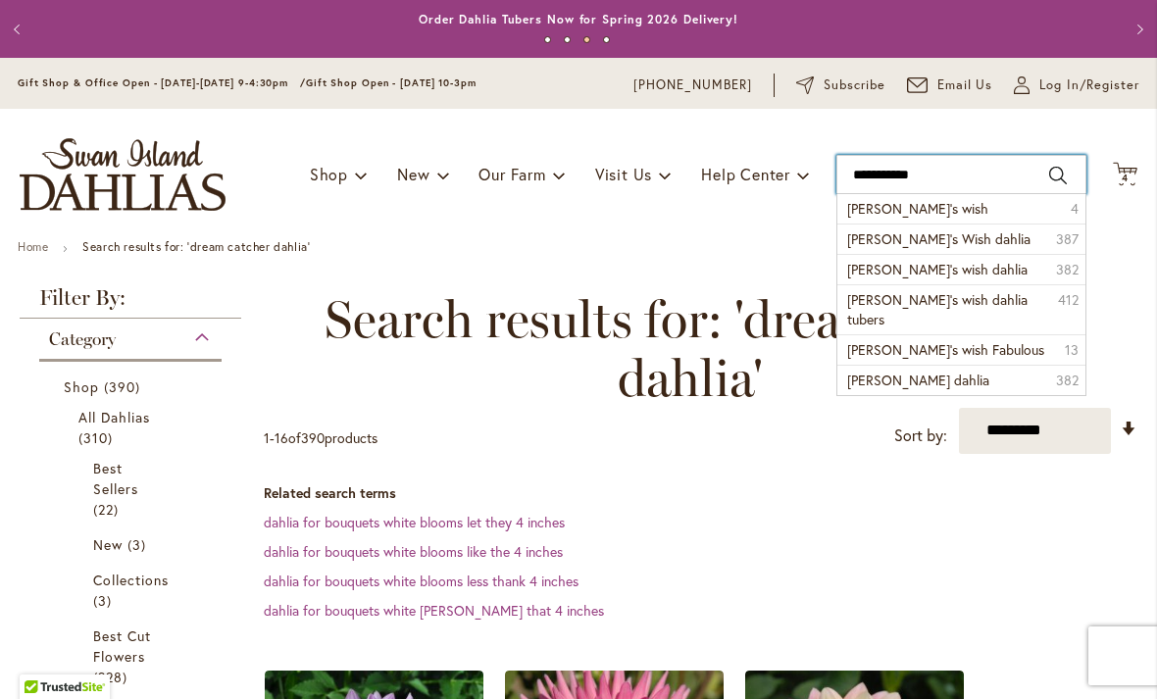
type input "**********"
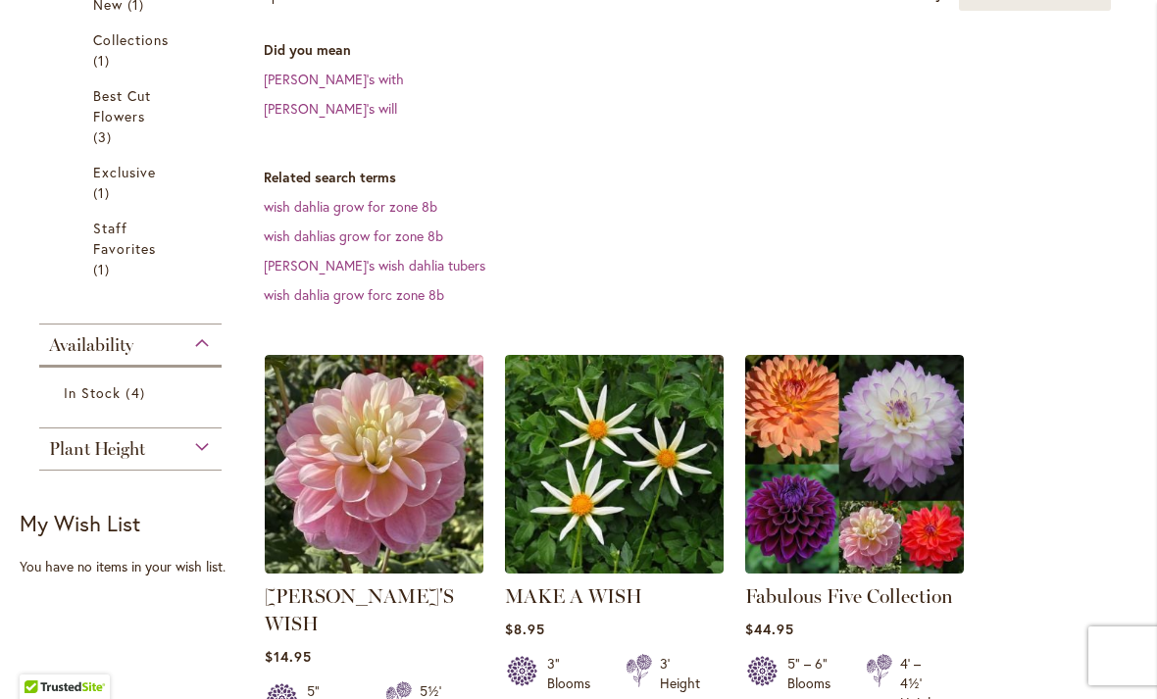
scroll to position [444, 0]
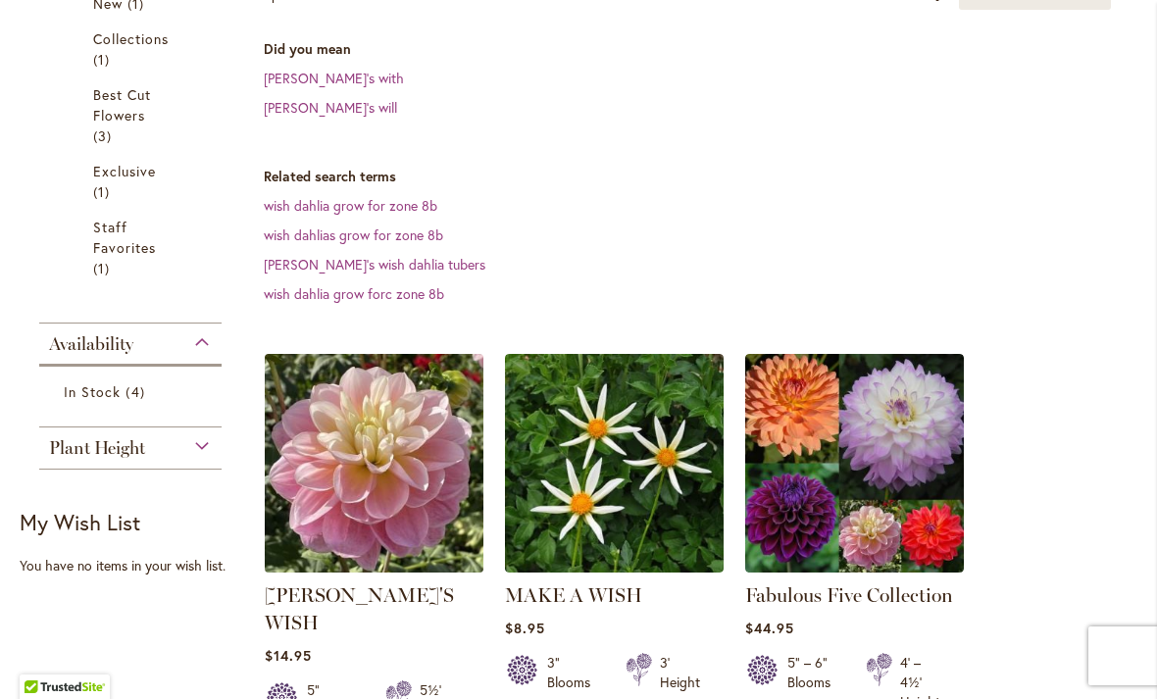
click at [386, 424] on img at bounding box center [373, 462] width 229 height 229
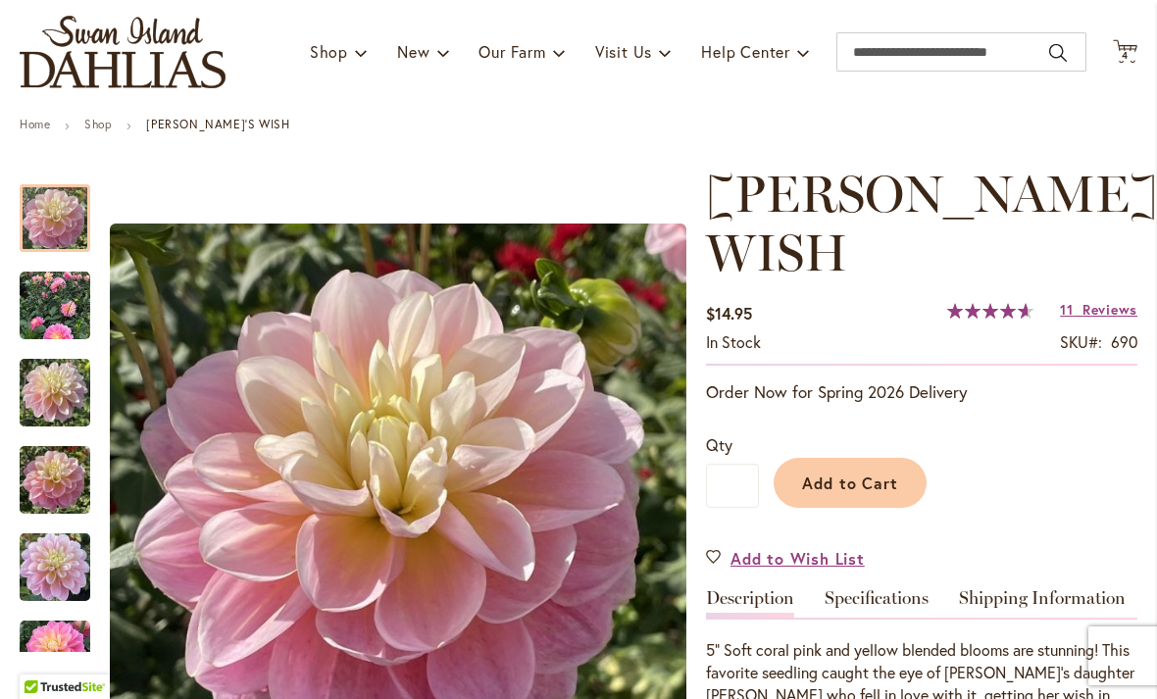
scroll to position [130, 0]
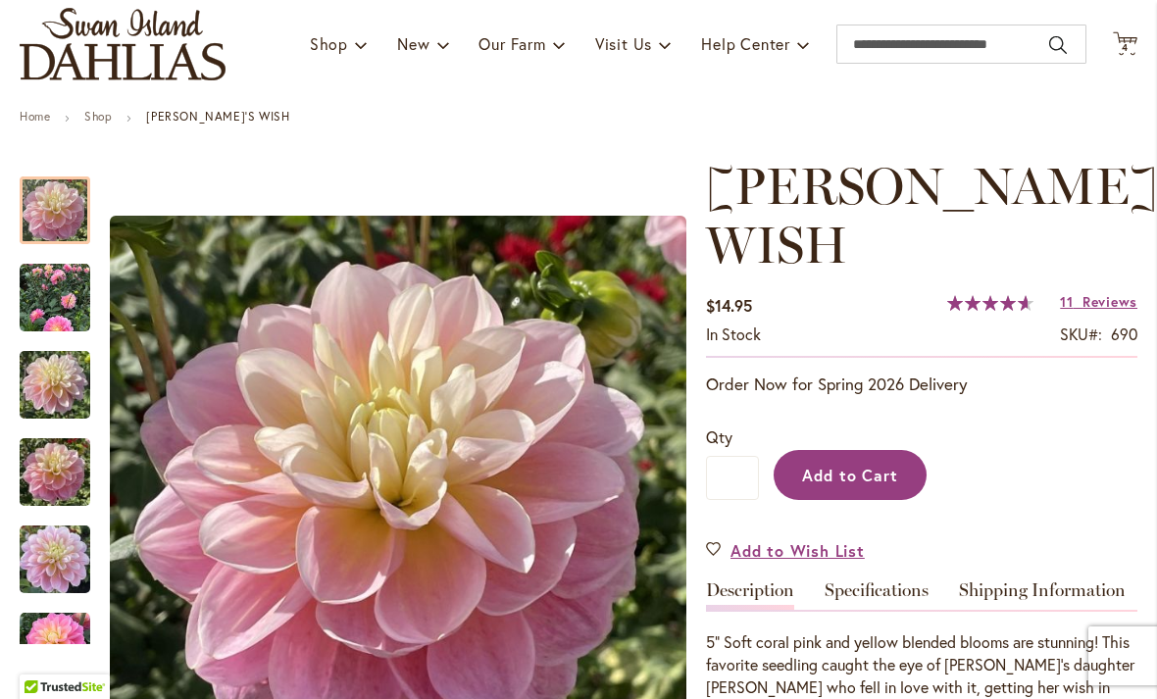
click at [840, 465] on span "Add to Cart" at bounding box center [850, 475] width 97 height 21
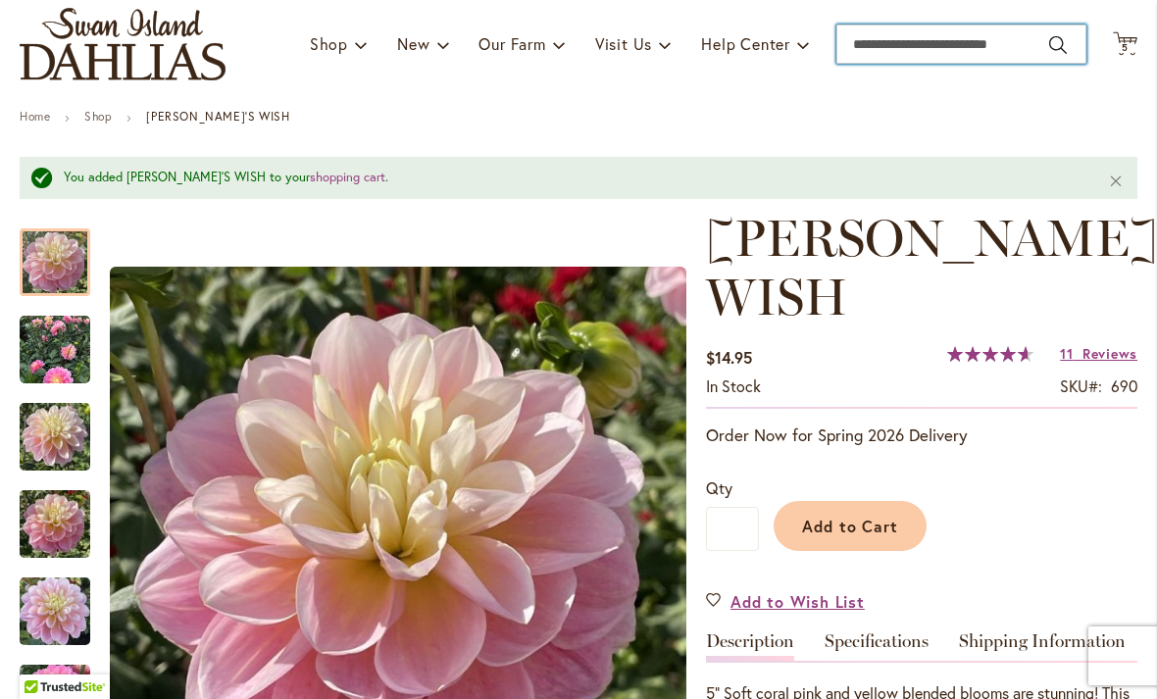
click at [935, 42] on input "Search" at bounding box center [961, 44] width 250 height 39
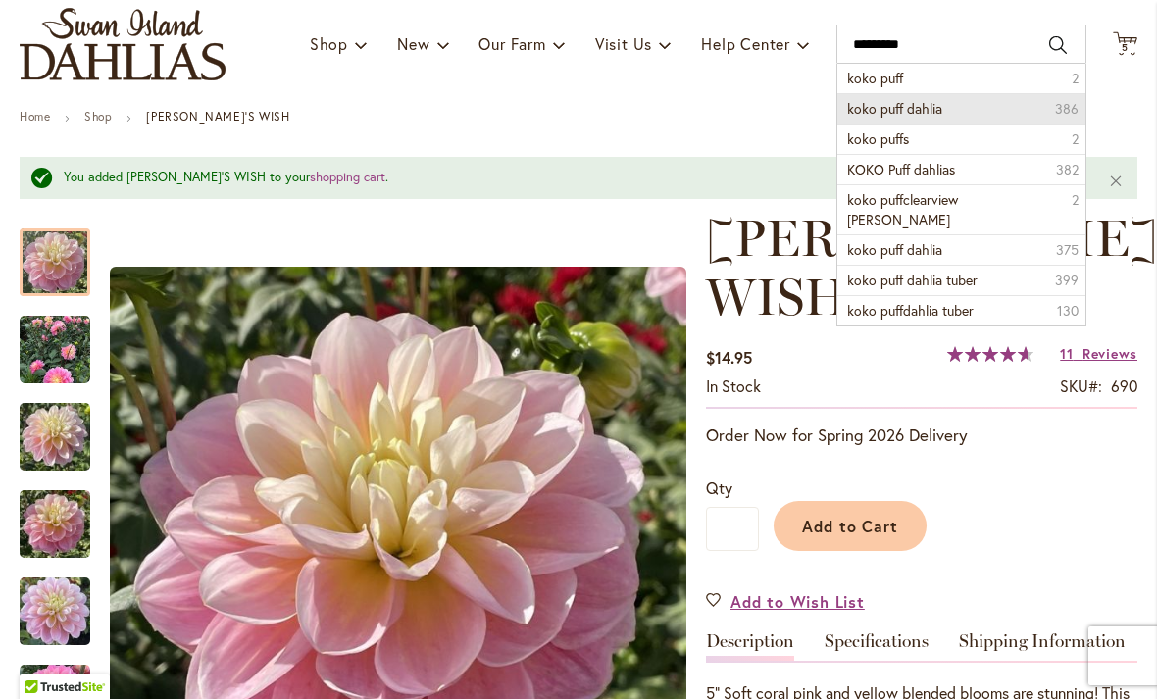
click at [928, 113] on span "koko puff dahlia" at bounding box center [894, 108] width 95 height 19
type input "**********"
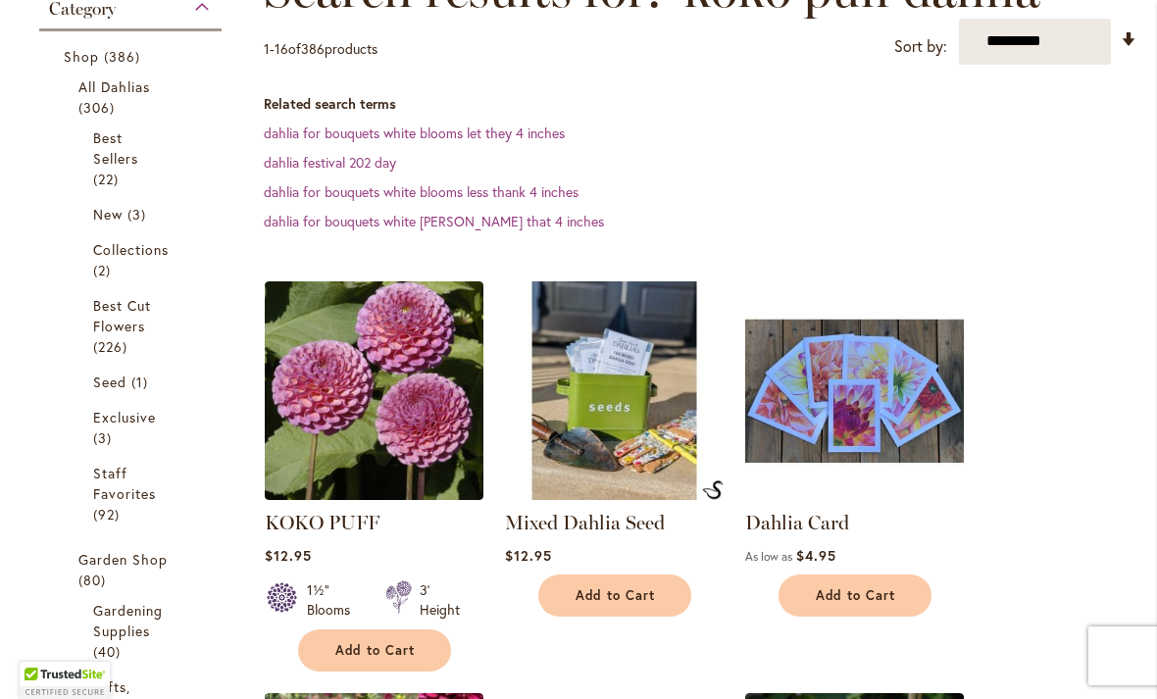
scroll to position [329, 0]
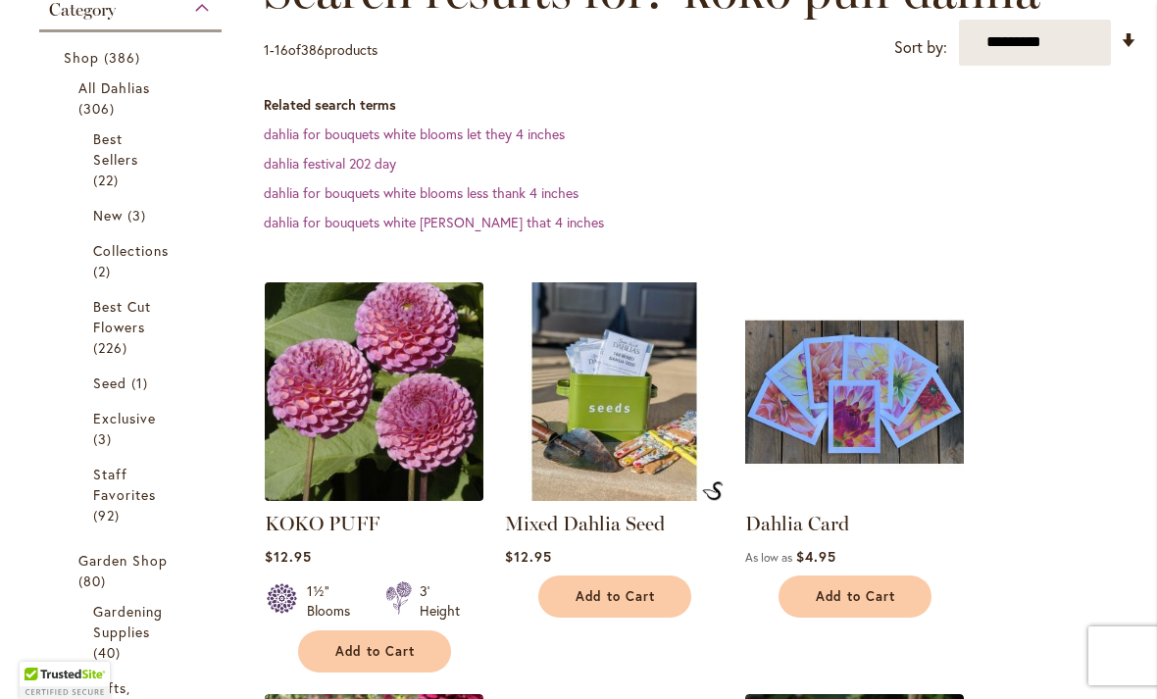
click at [358, 438] on img at bounding box center [373, 391] width 229 height 229
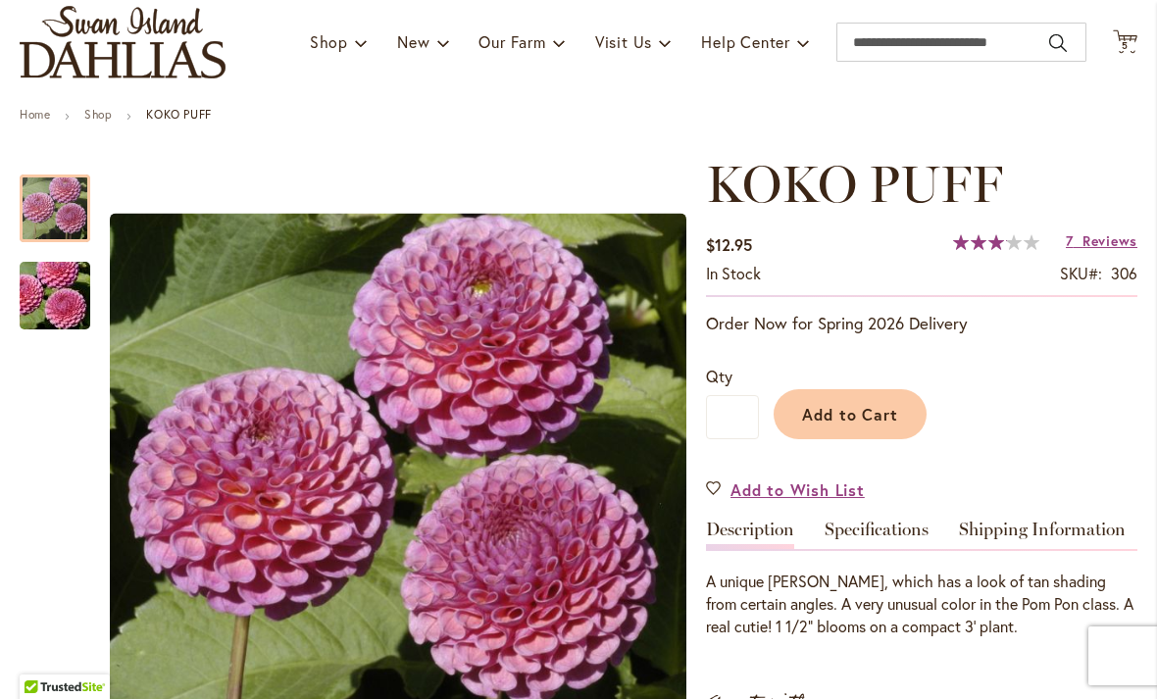
scroll to position [133, 0]
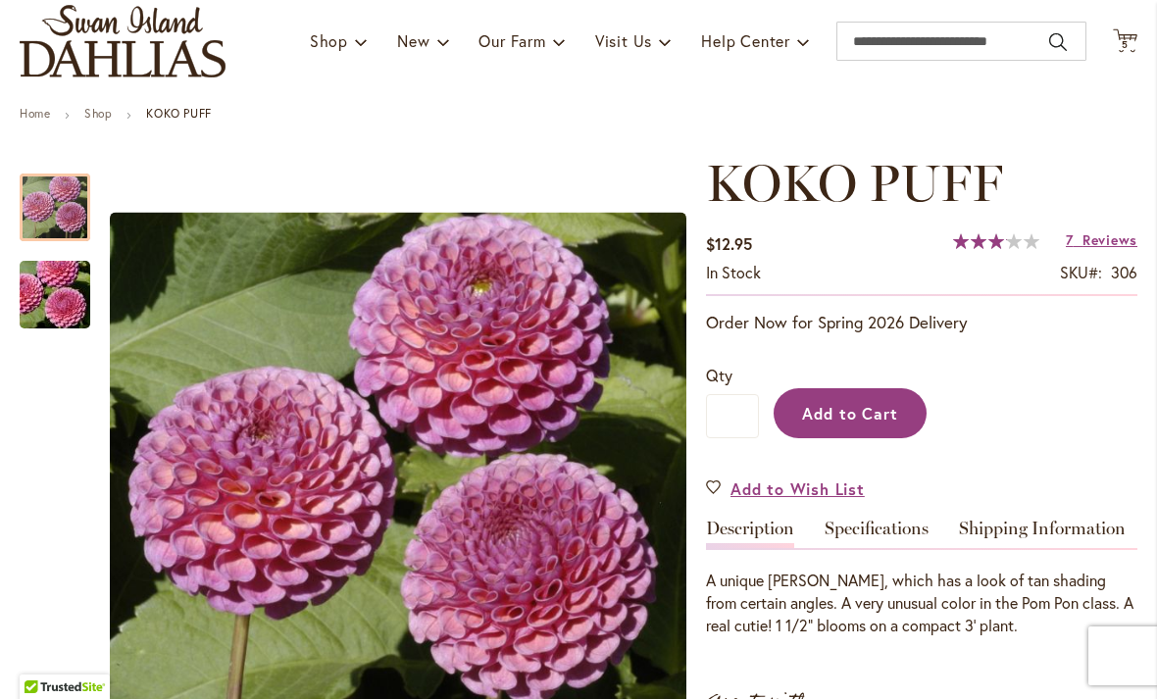
click at [858, 413] on span "Add to Cart" at bounding box center [850, 413] width 97 height 21
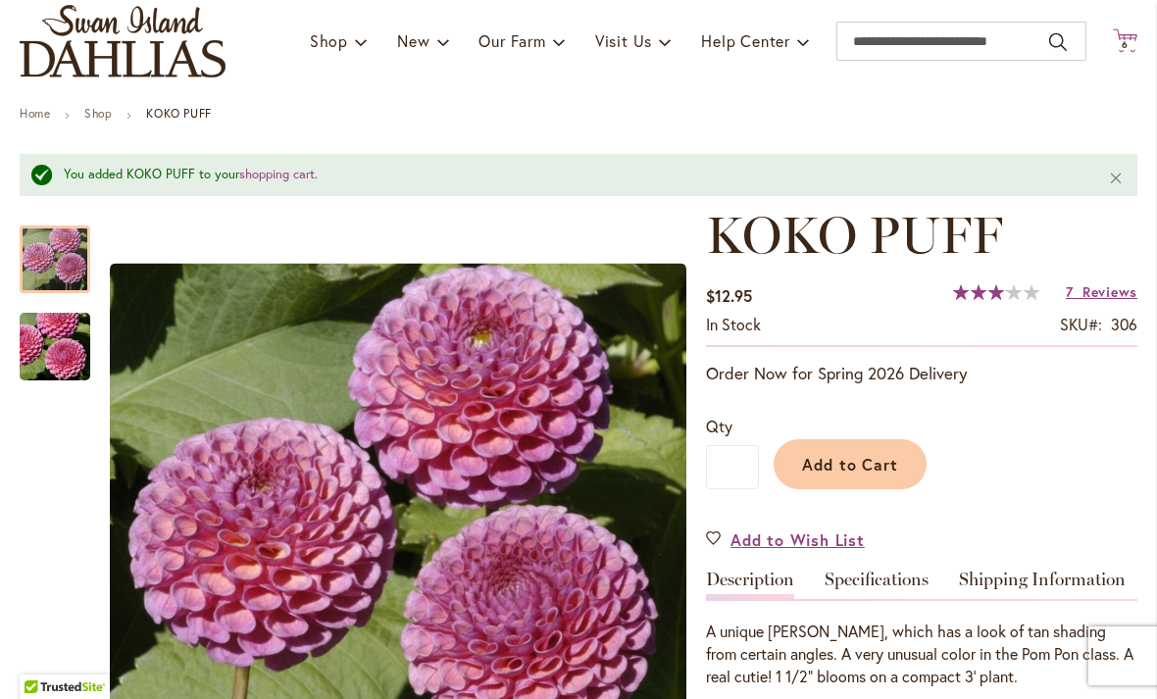
click at [1129, 43] on span "6 6 items" at bounding box center [1126, 45] width 20 height 10
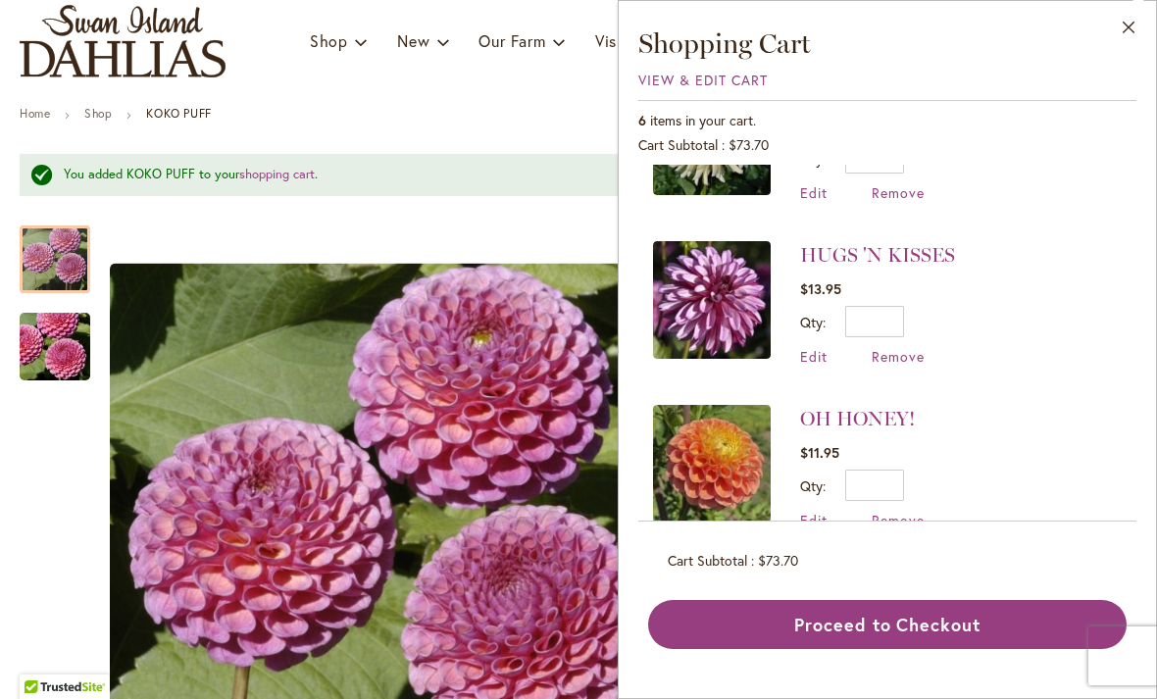
scroll to position [455, 0]
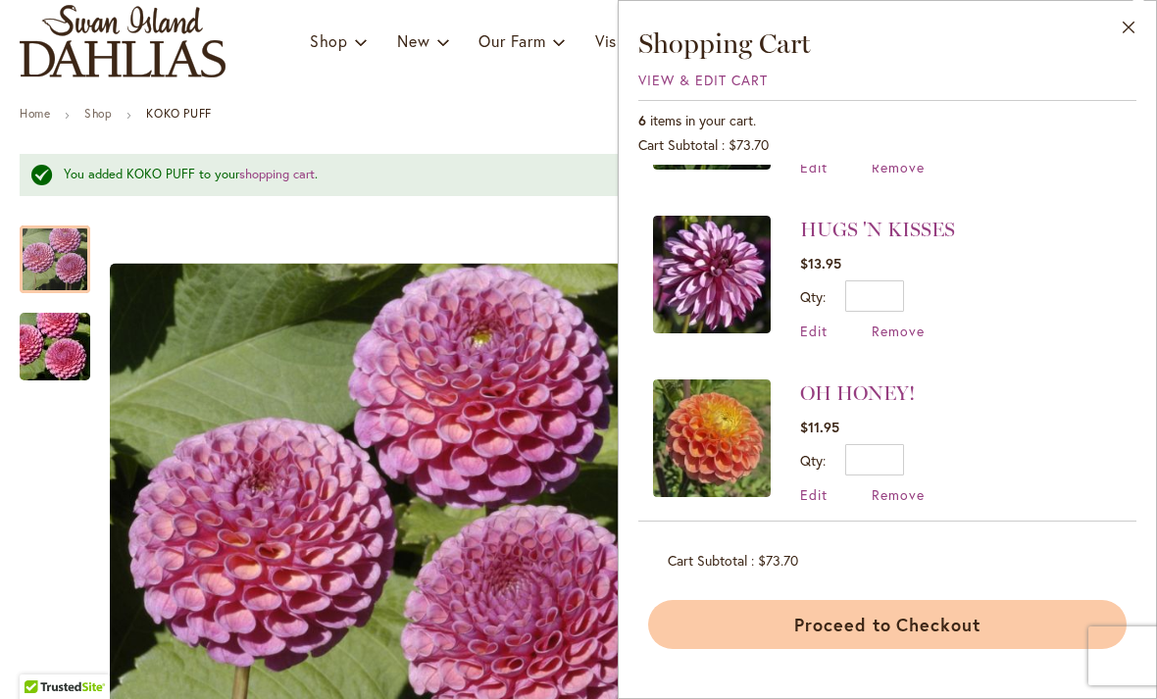
click at [910, 649] on button "Proceed to Checkout" at bounding box center [887, 624] width 479 height 49
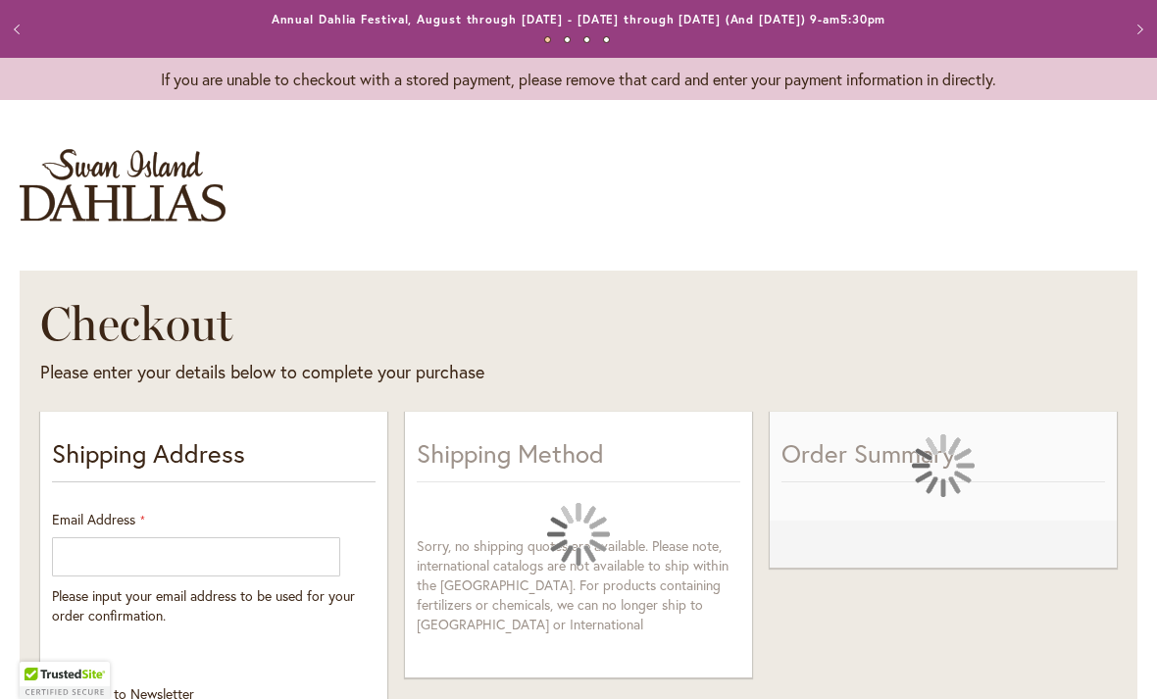
select select "**"
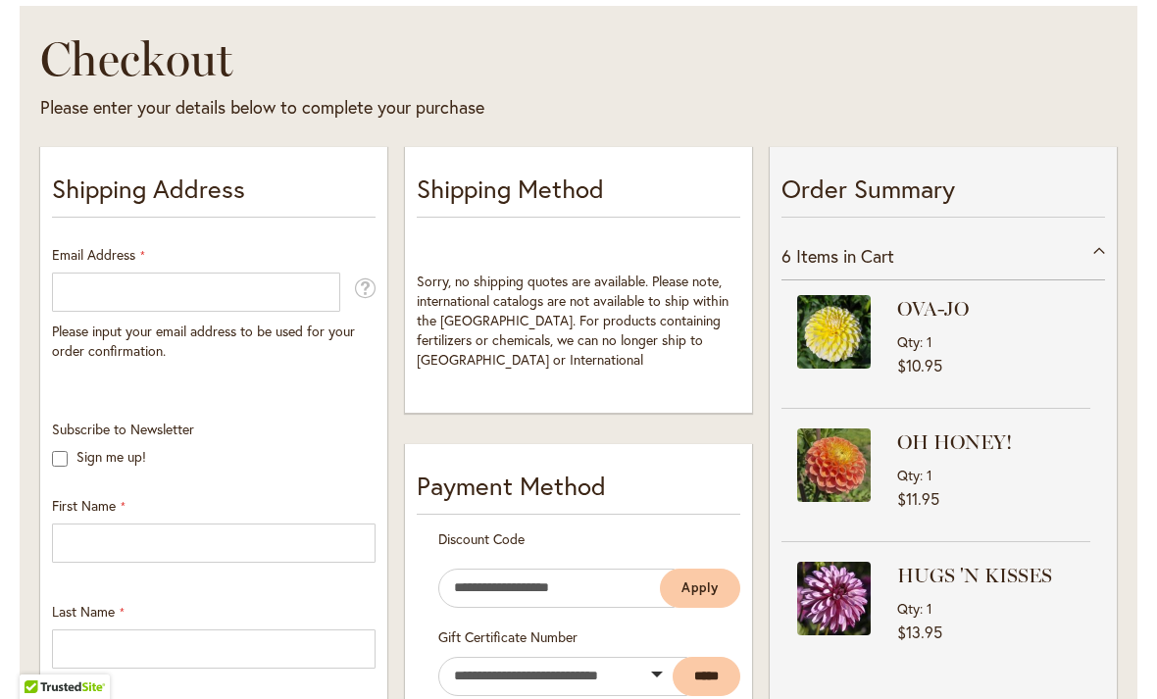
scroll to position [258, 0]
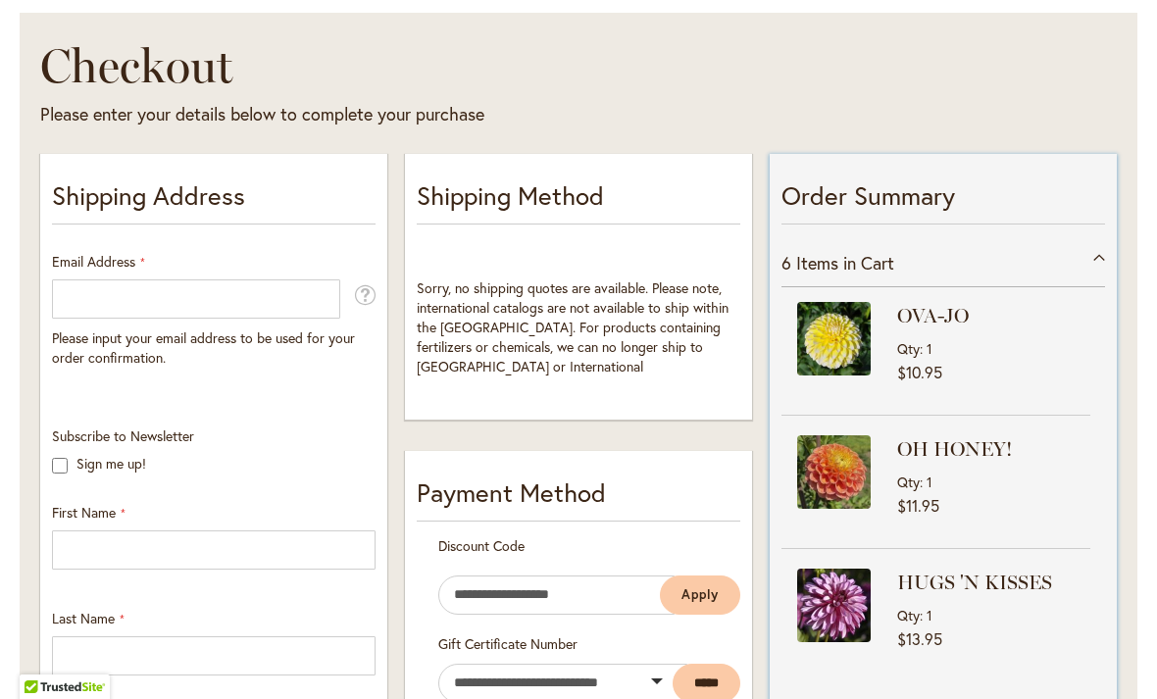
click at [1100, 252] on div "6 Items in Cart" at bounding box center [943, 263] width 324 height 48
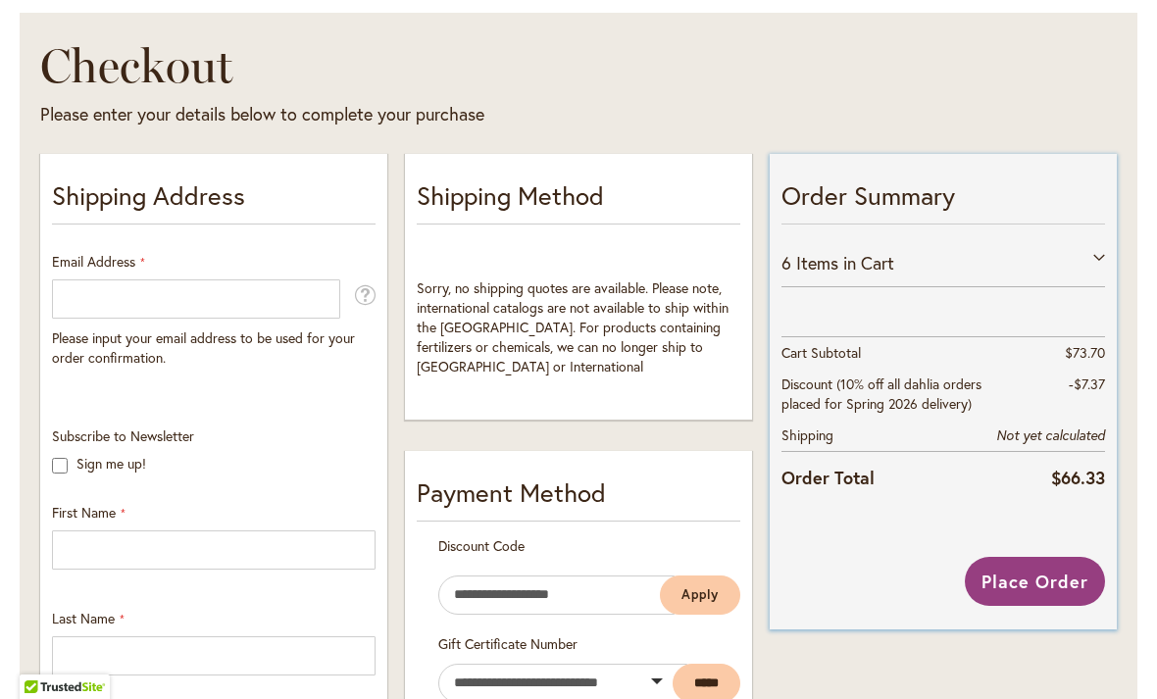
click at [1101, 255] on div "6 Items in Cart" at bounding box center [943, 263] width 324 height 48
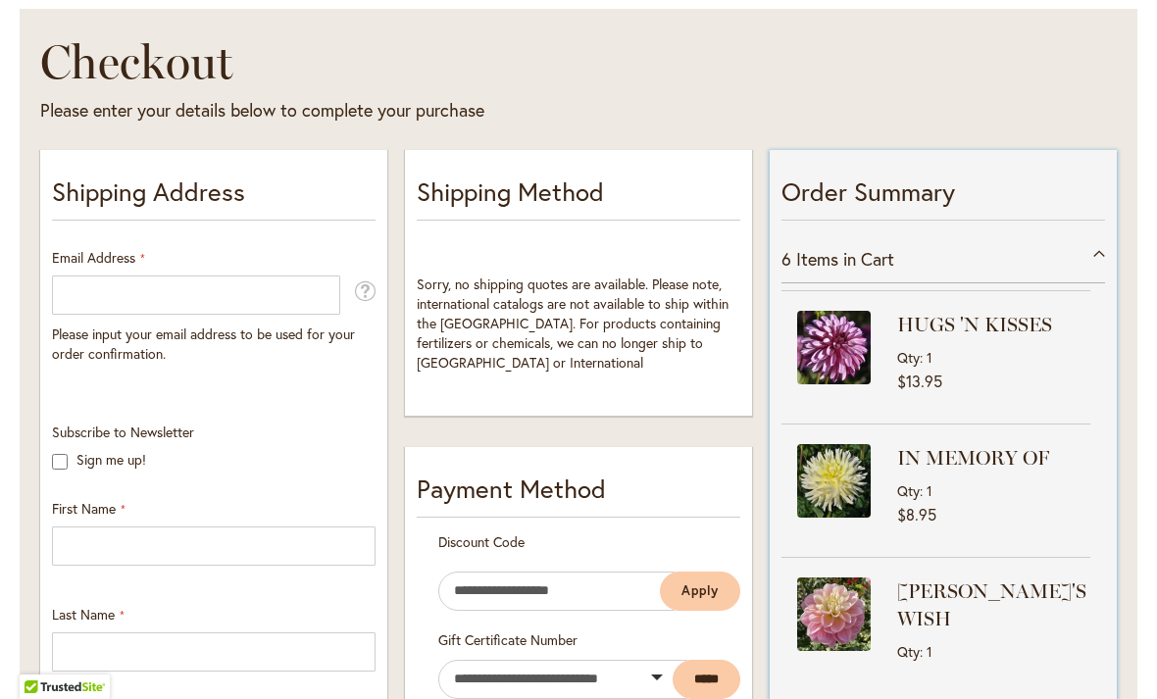
scroll to position [265, 0]
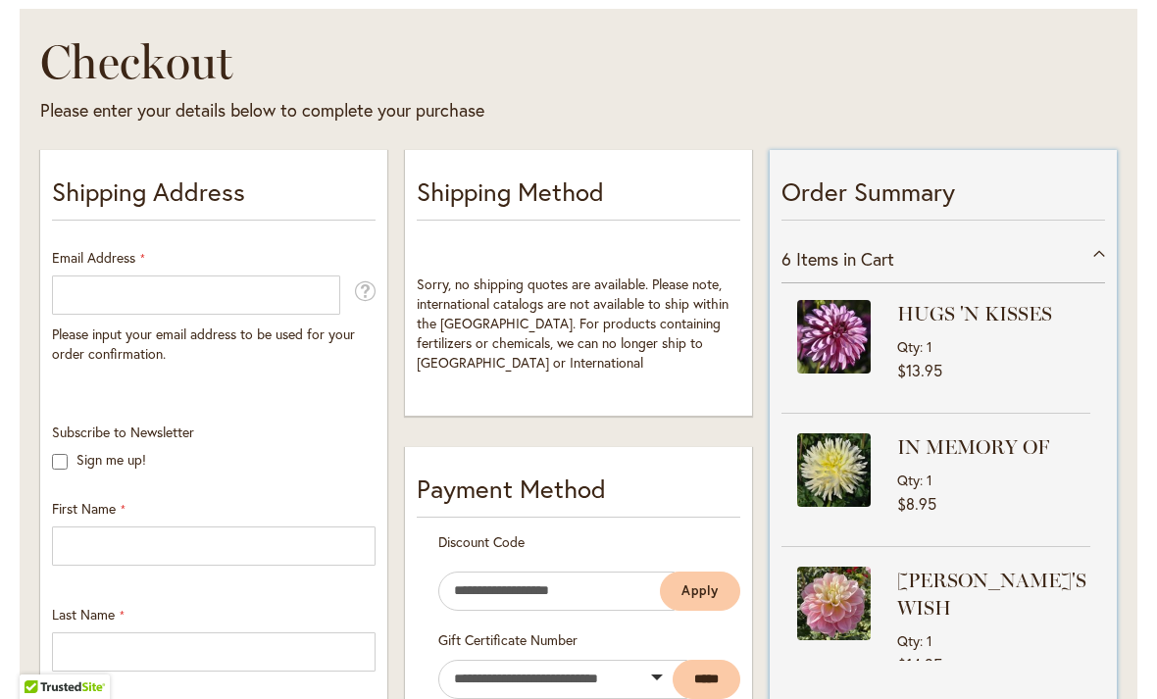
click at [1024, 471] on div "Qty 1" at bounding box center [991, 480] width 188 height 19
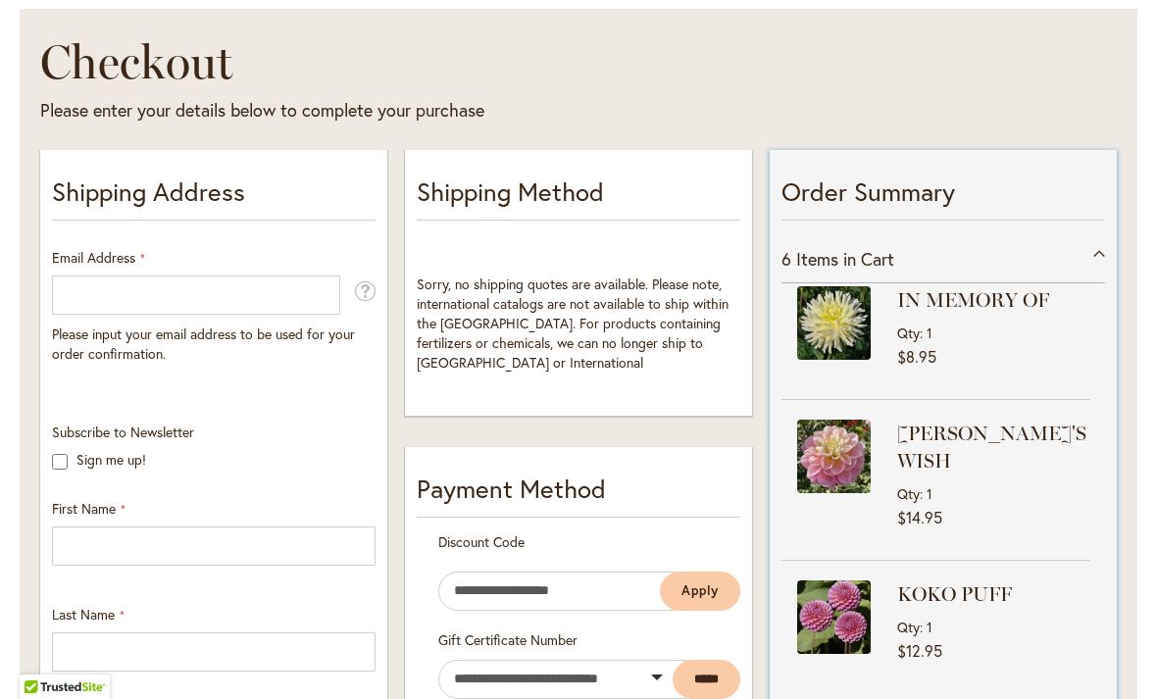
scroll to position [411, 0]
click at [1092, 242] on div "6 Items in Cart" at bounding box center [943, 259] width 324 height 48
